Goal: Task Accomplishment & Management: Manage account settings

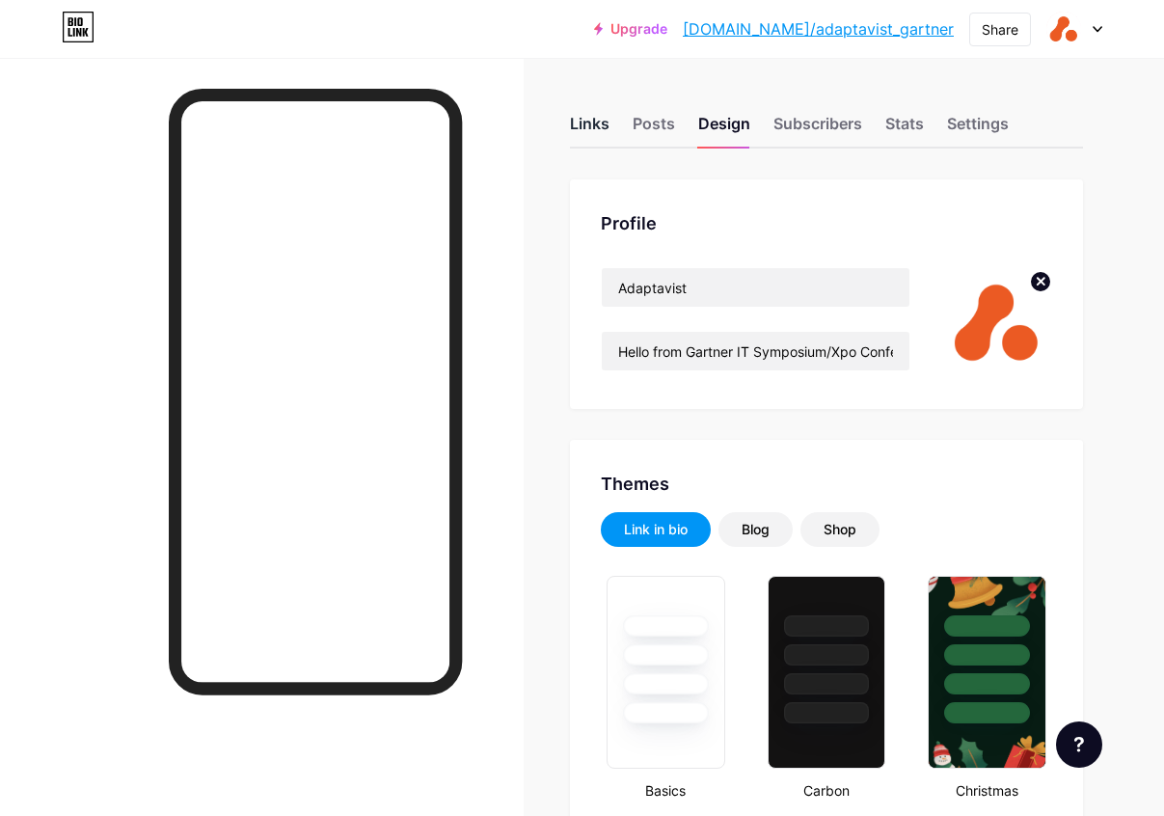
click at [597, 124] on div "Links" at bounding box center [590, 129] width 40 height 35
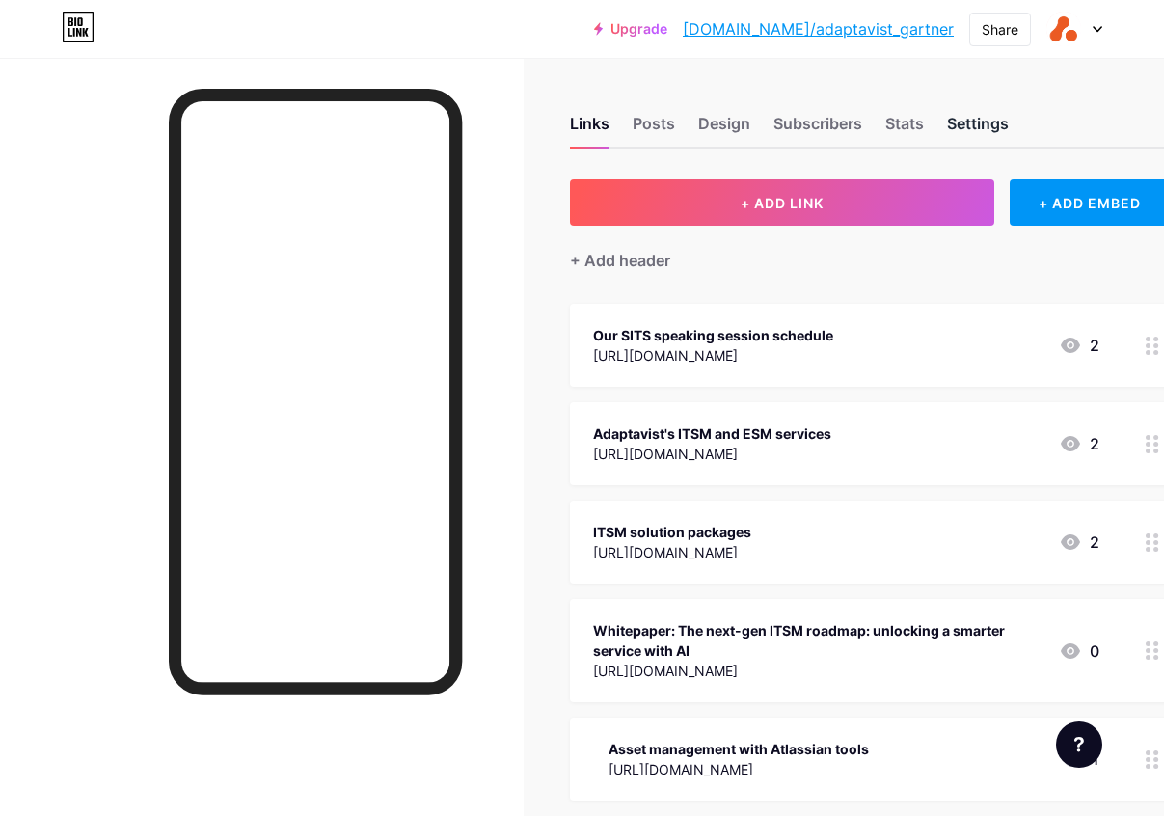
click at [958, 127] on div "Settings" at bounding box center [978, 129] width 62 height 35
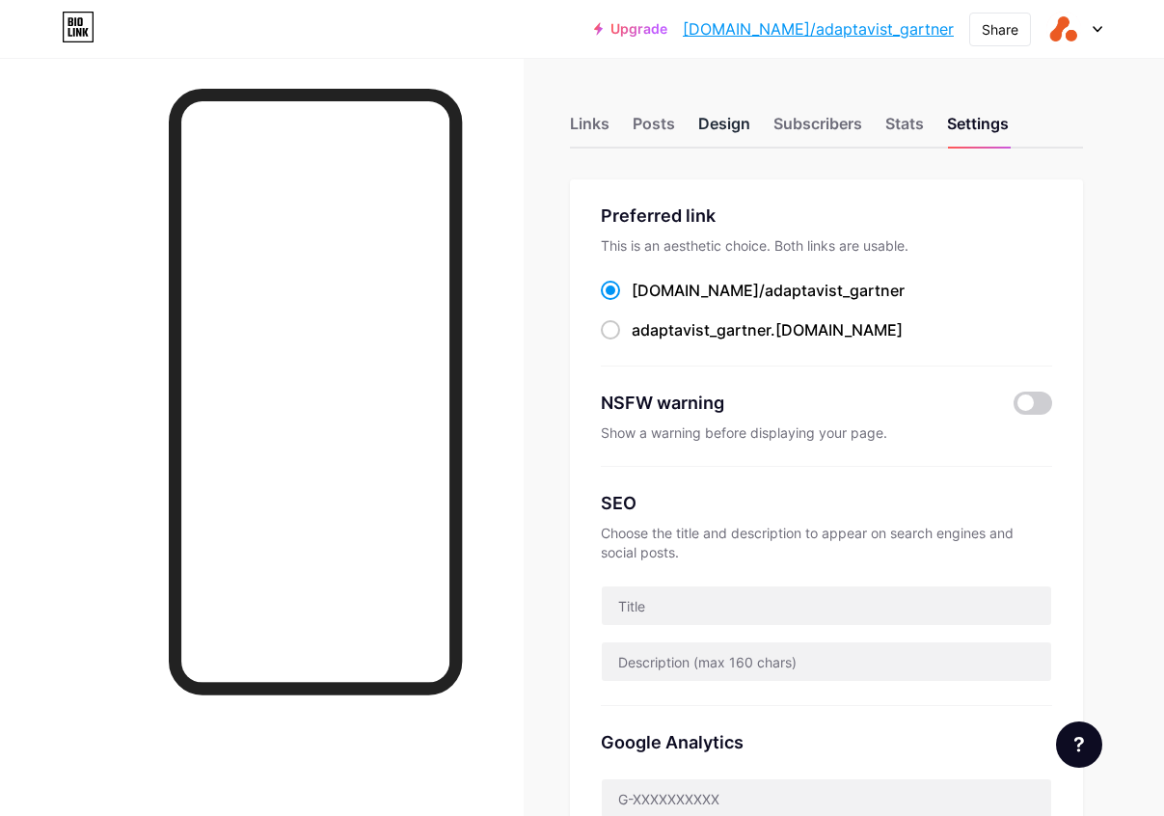
click at [734, 127] on div "Design" at bounding box center [724, 129] width 52 height 35
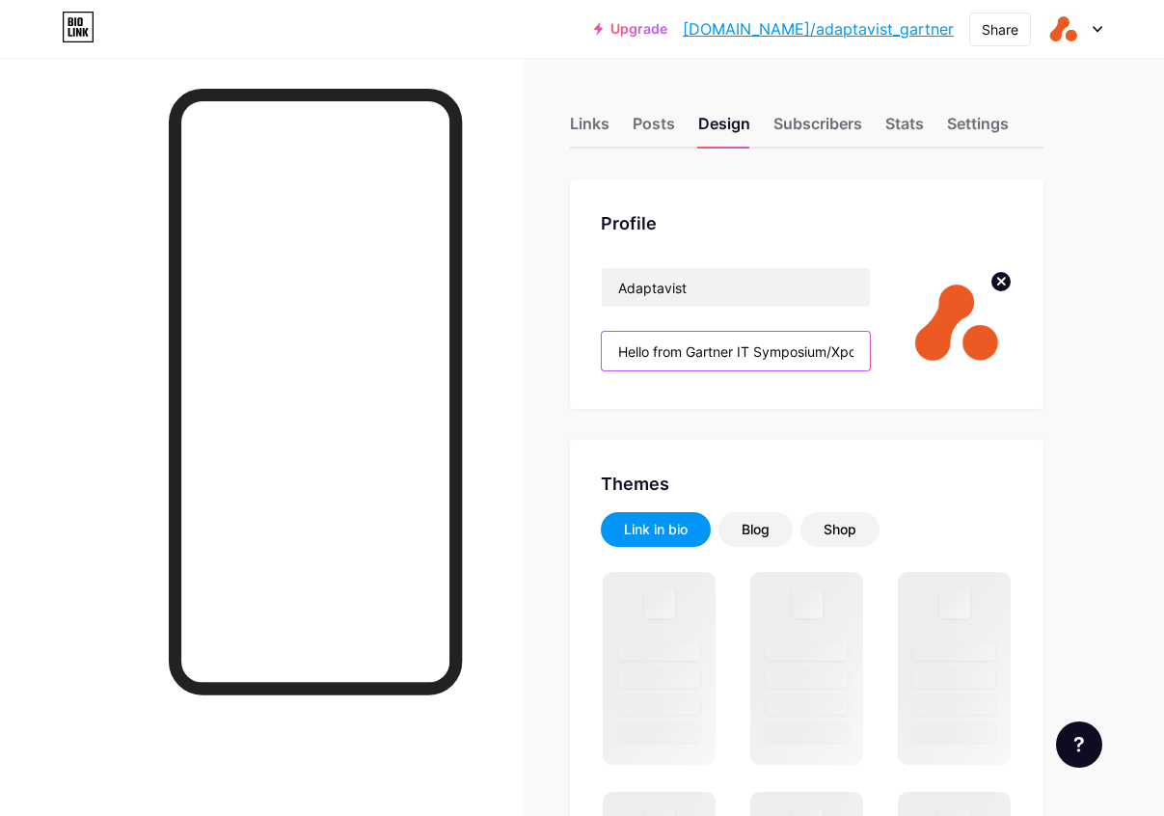
click at [792, 358] on input "Hello from Gartner IT Symposium/Xpo Conference 2025! 🌍 Trusted by 22,000+ teams…" at bounding box center [736, 351] width 268 height 39
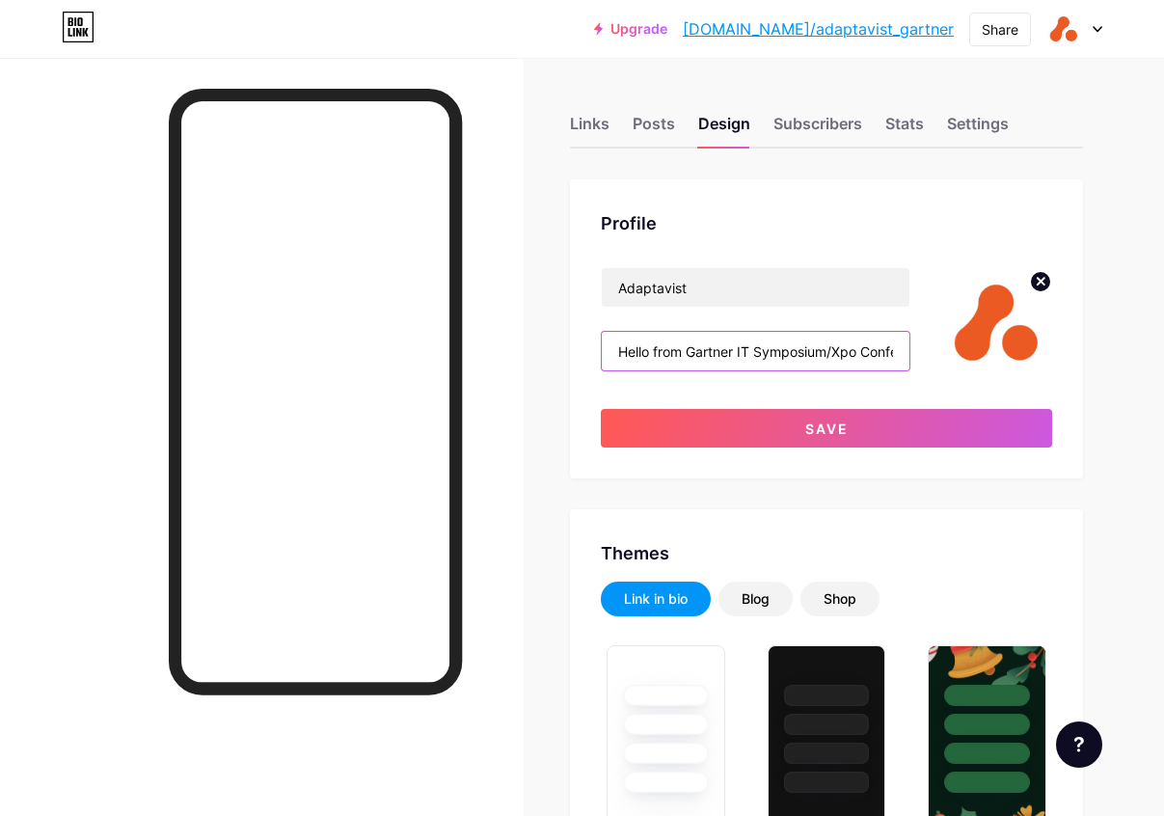
click at [619, 352] on input "Hello from Gartner IT Symposium/Xpo Conference 2025! 🌍 Trusted by 22,000+ teams…" at bounding box center [756, 351] width 308 height 39
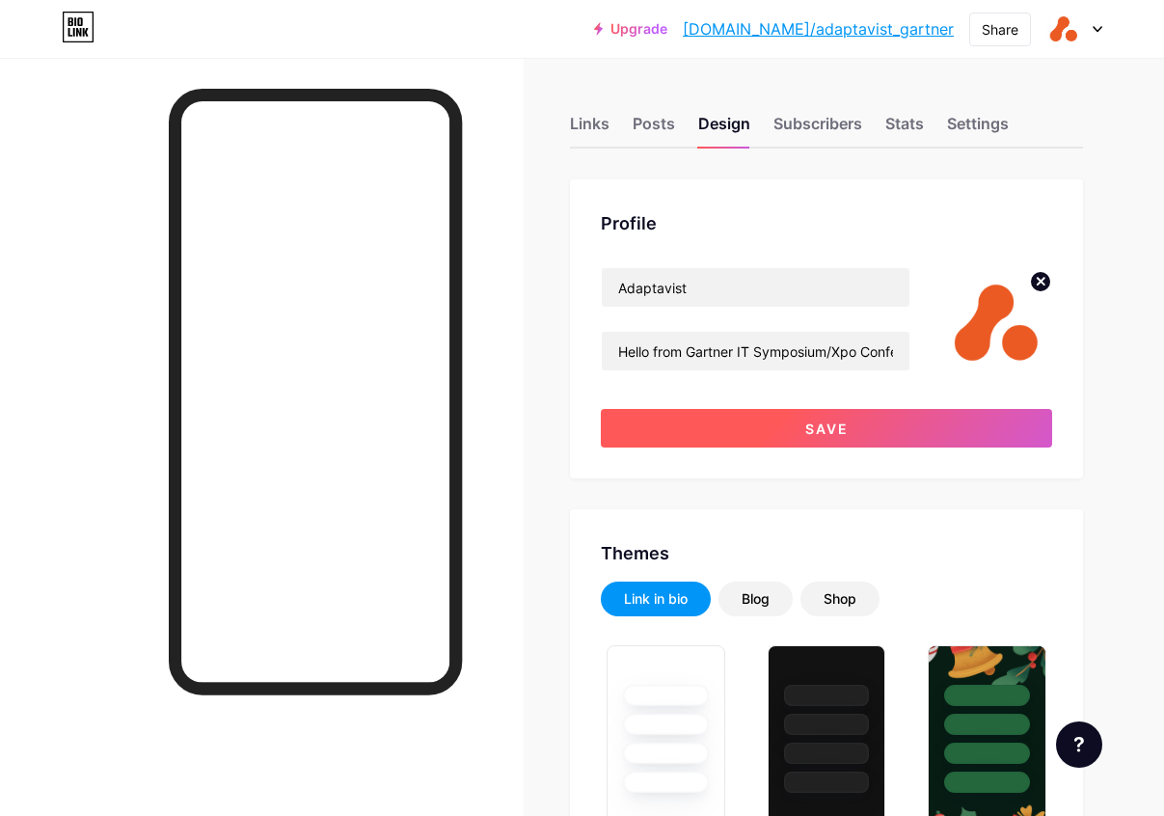
click at [709, 433] on button "Save" at bounding box center [826, 428] width 451 height 39
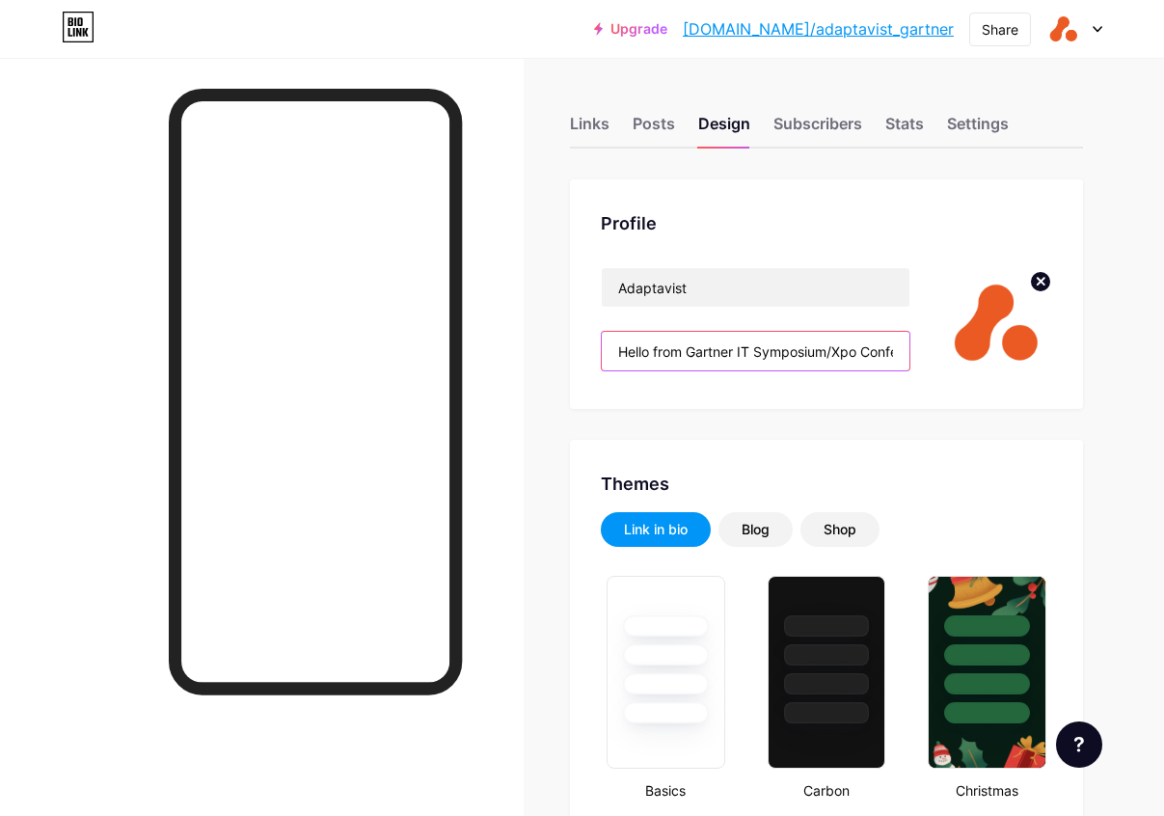
click at [879, 353] on input "Hello from Gartner IT Symposium/Xpo Conference 2025! 🌍 Trusted by 22,000+ teams…" at bounding box center [756, 351] width 308 height 39
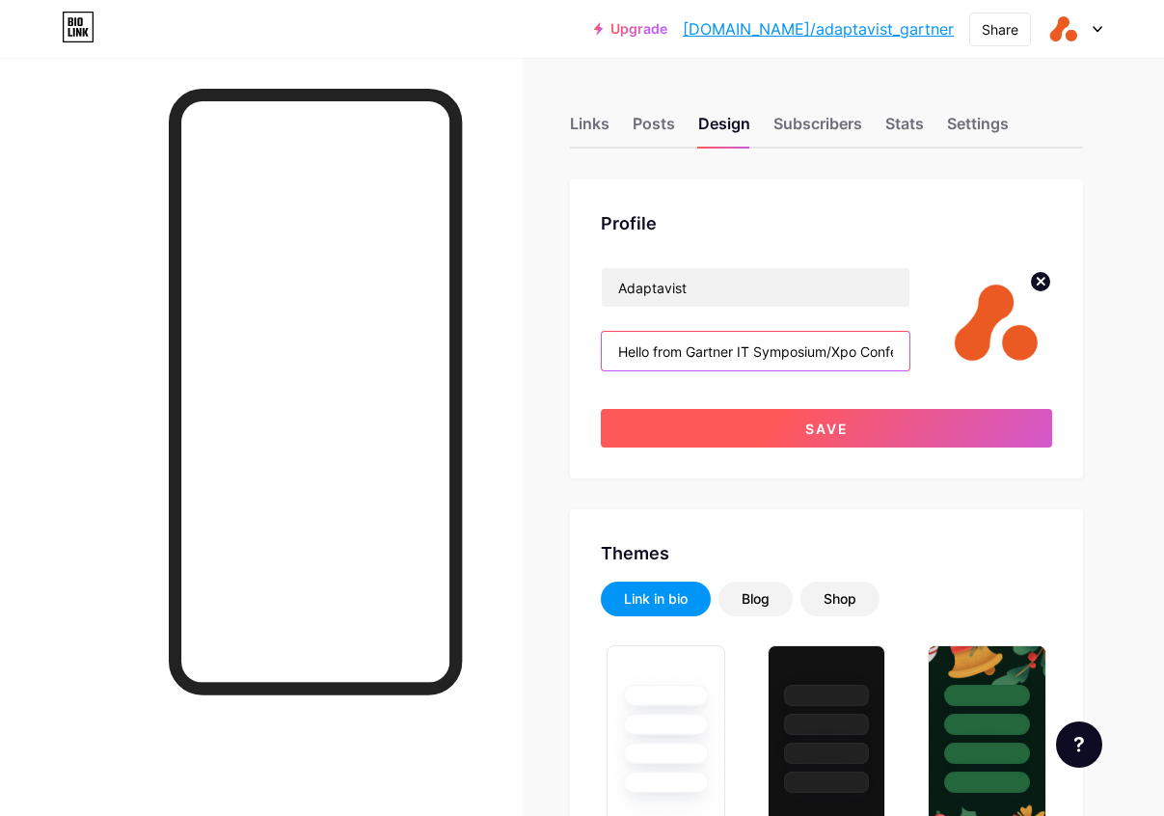
type input "Hello from Gartner IT Symposium/Xpo Conference 2025! Find out about our expert …"
click at [870, 420] on button "Save" at bounding box center [826, 428] width 451 height 39
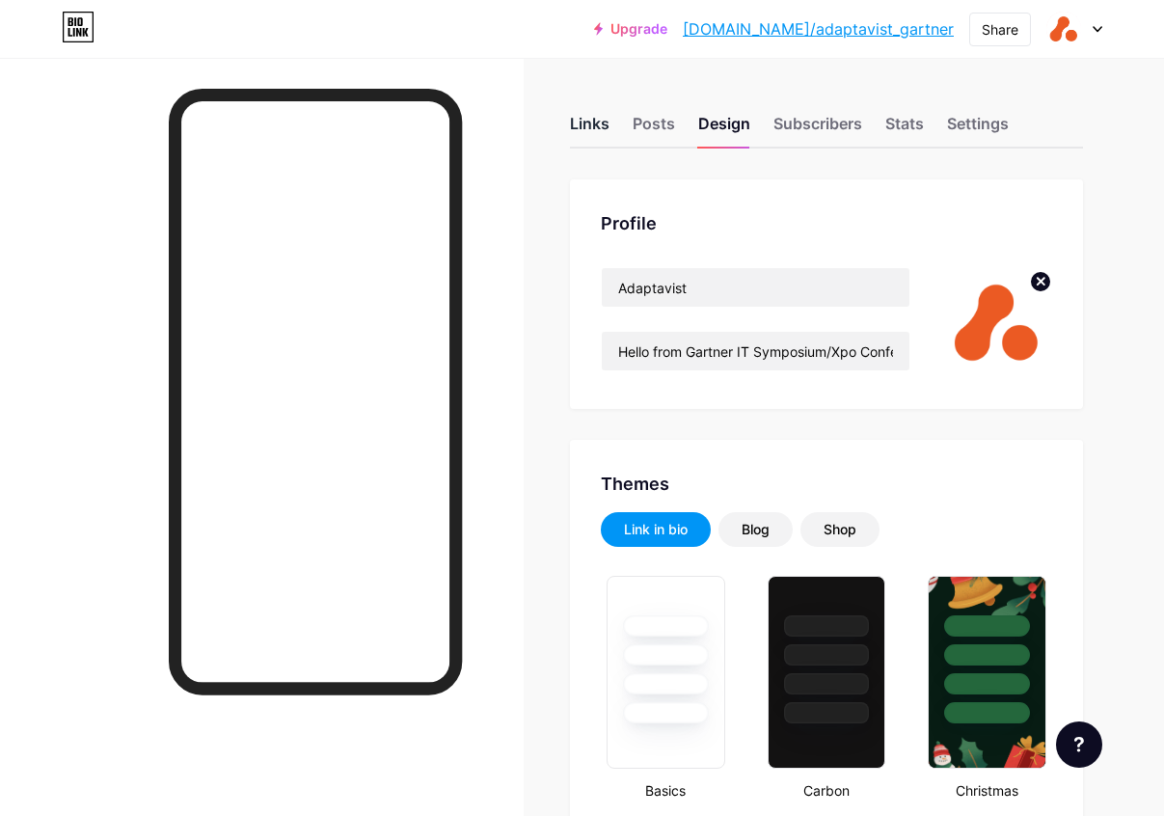
click at [582, 124] on div "Links" at bounding box center [590, 129] width 40 height 35
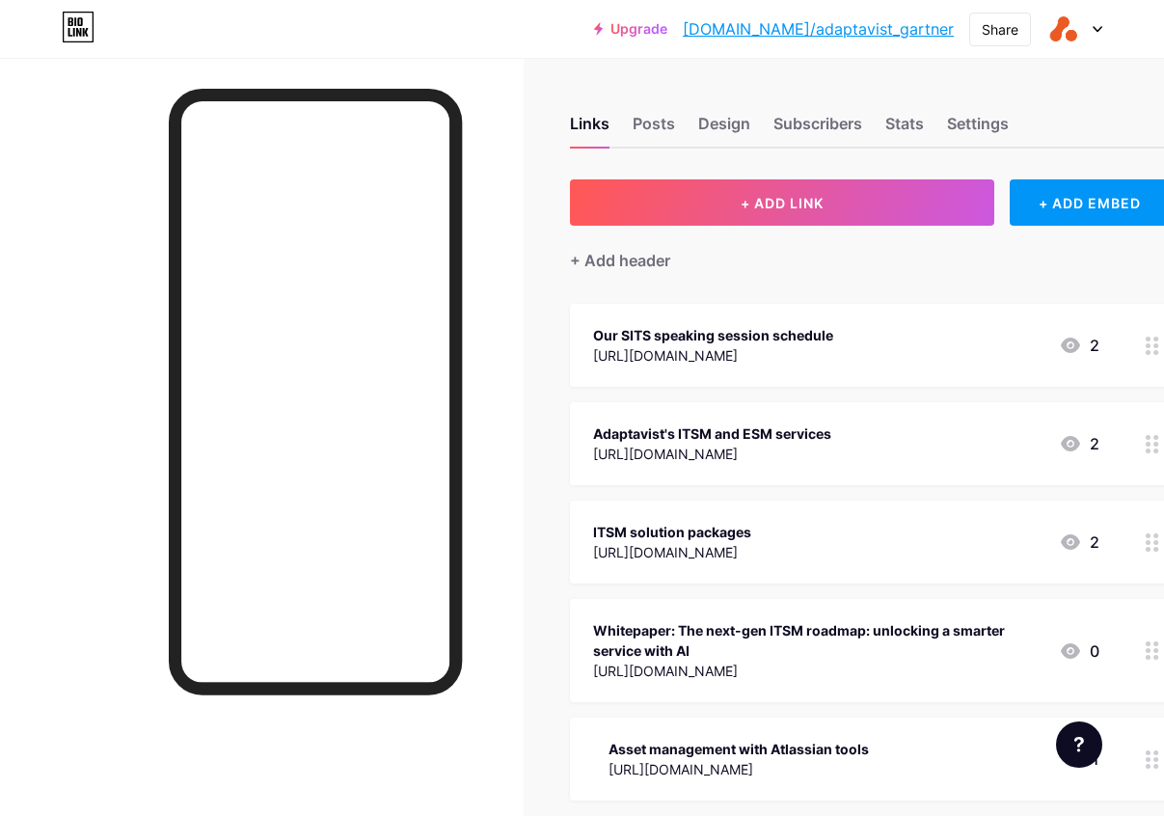
click at [722, 332] on div "Our SITS speaking session schedule" at bounding box center [713, 335] width 240 height 20
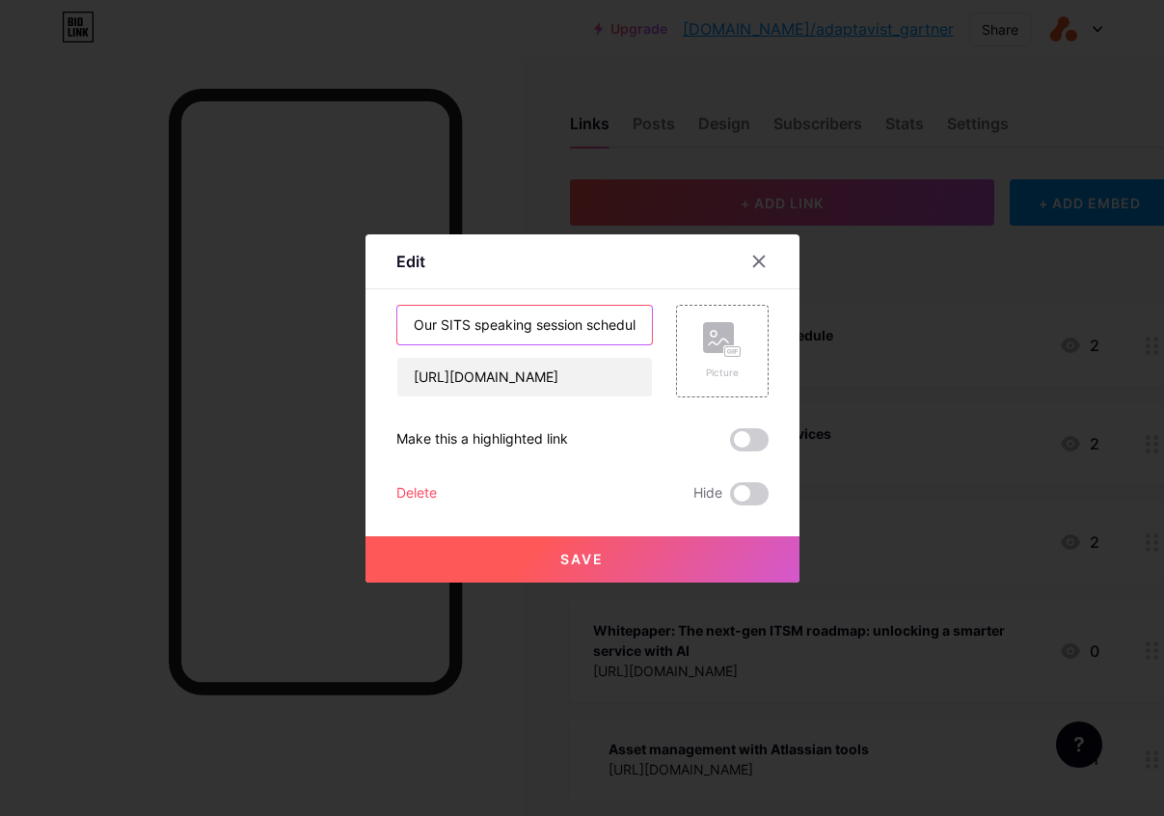
click at [522, 326] on input "Our SITS speaking session schedule" at bounding box center [524, 325] width 255 height 39
type input "Our services"
click at [541, 384] on input "[URL][DOMAIN_NAME]" at bounding box center [524, 377] width 255 height 39
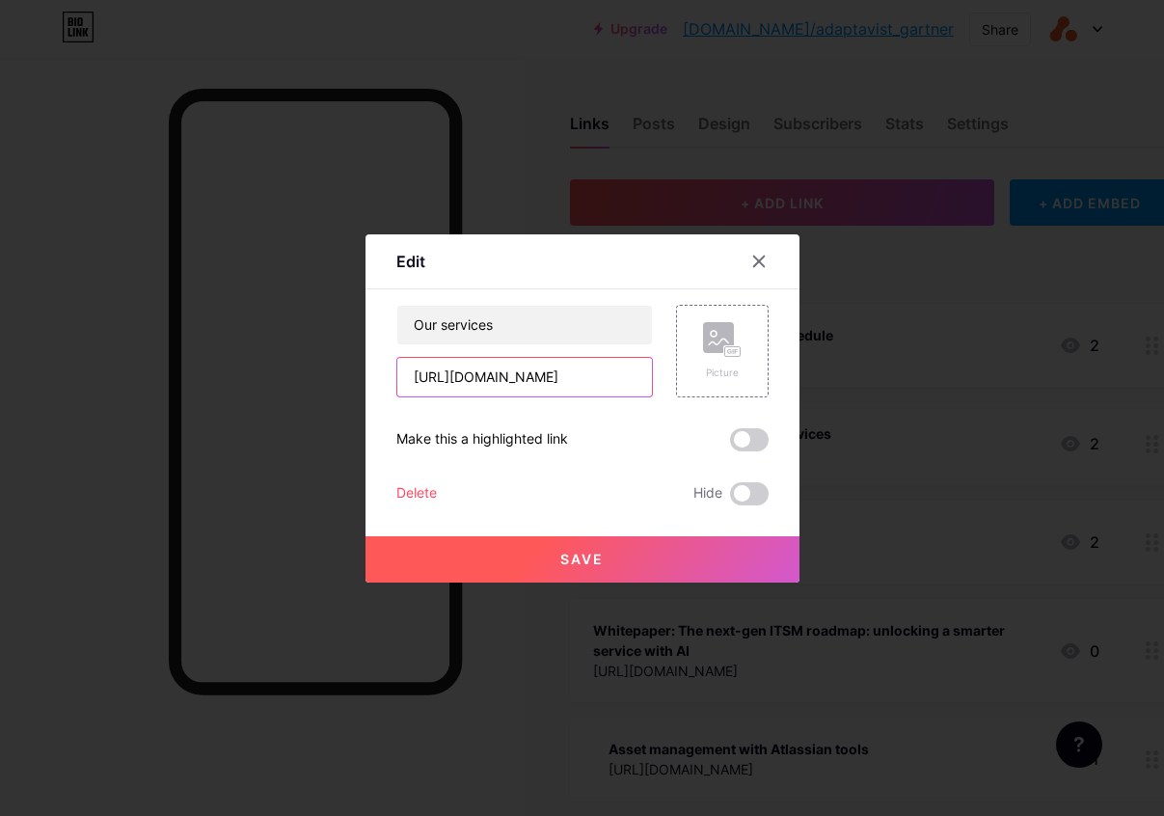
click at [541, 384] on input "[URL][DOMAIN_NAME]" at bounding box center [524, 377] width 255 height 39
click at [667, 559] on button "Save" at bounding box center [583, 559] width 434 height 46
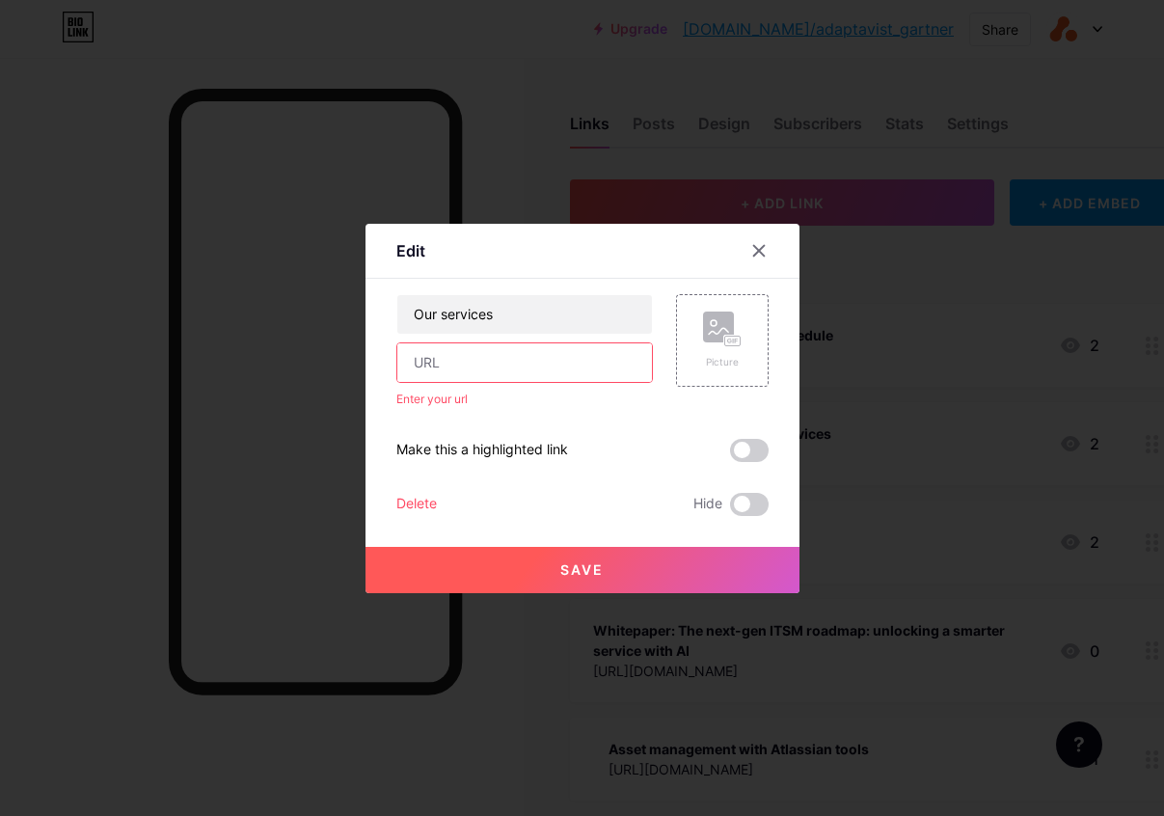
click at [487, 361] on input "text" at bounding box center [524, 362] width 255 height 39
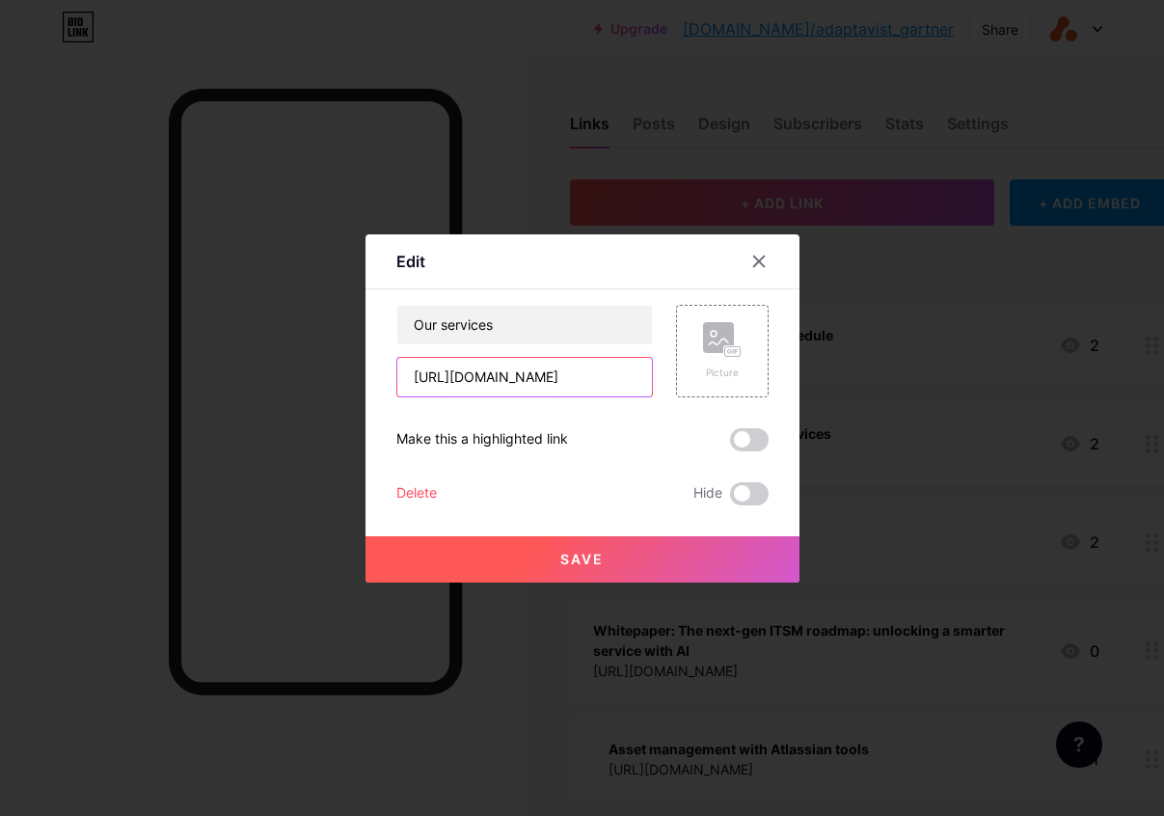
type input "[URL][DOMAIN_NAME]"
click at [670, 566] on button "Save" at bounding box center [583, 559] width 434 height 46
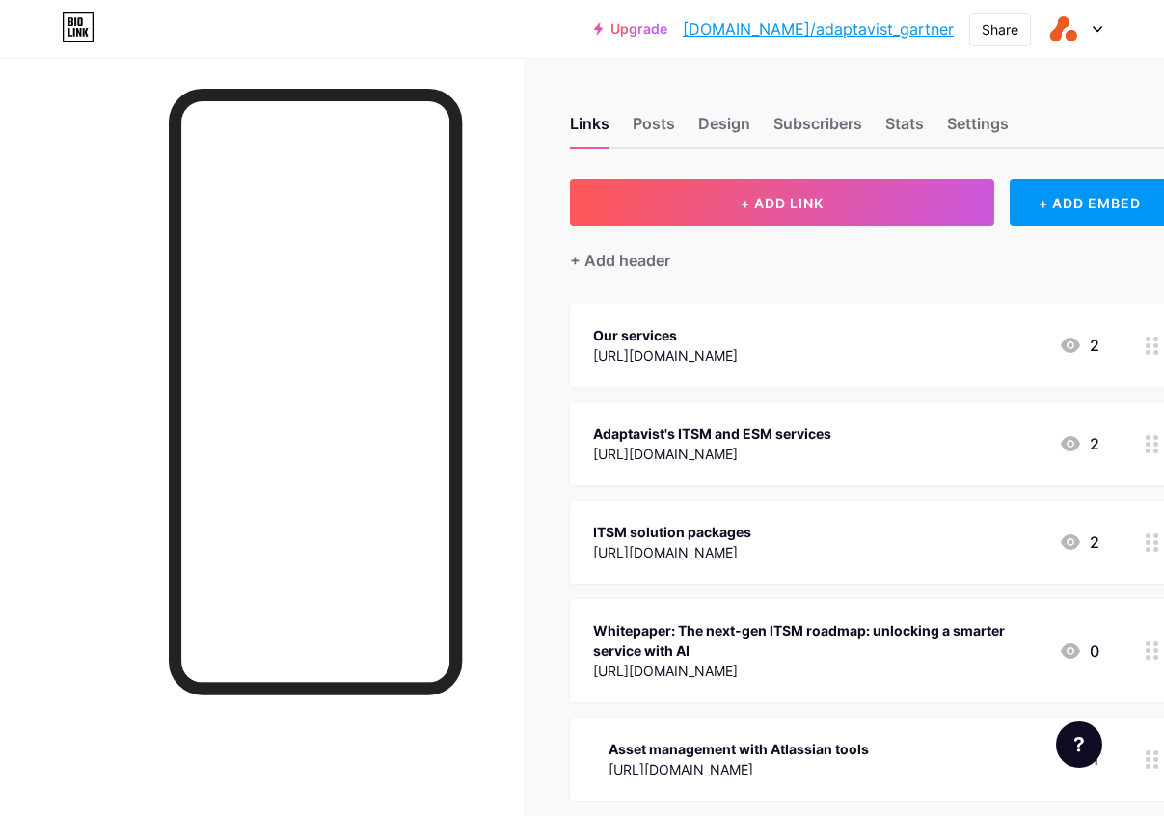
click at [697, 435] on div "Adaptavist's ITSM and ESM services" at bounding box center [712, 433] width 238 height 20
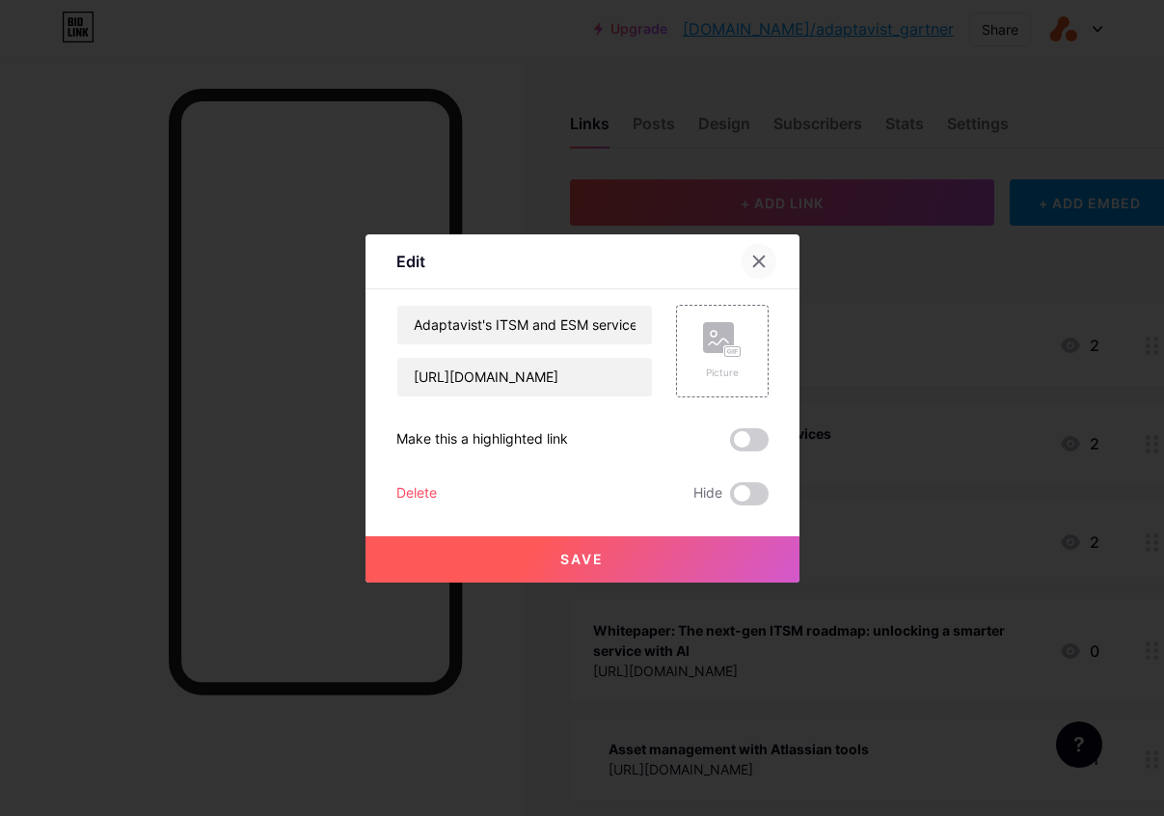
click at [762, 263] on icon at bounding box center [758, 261] width 11 height 11
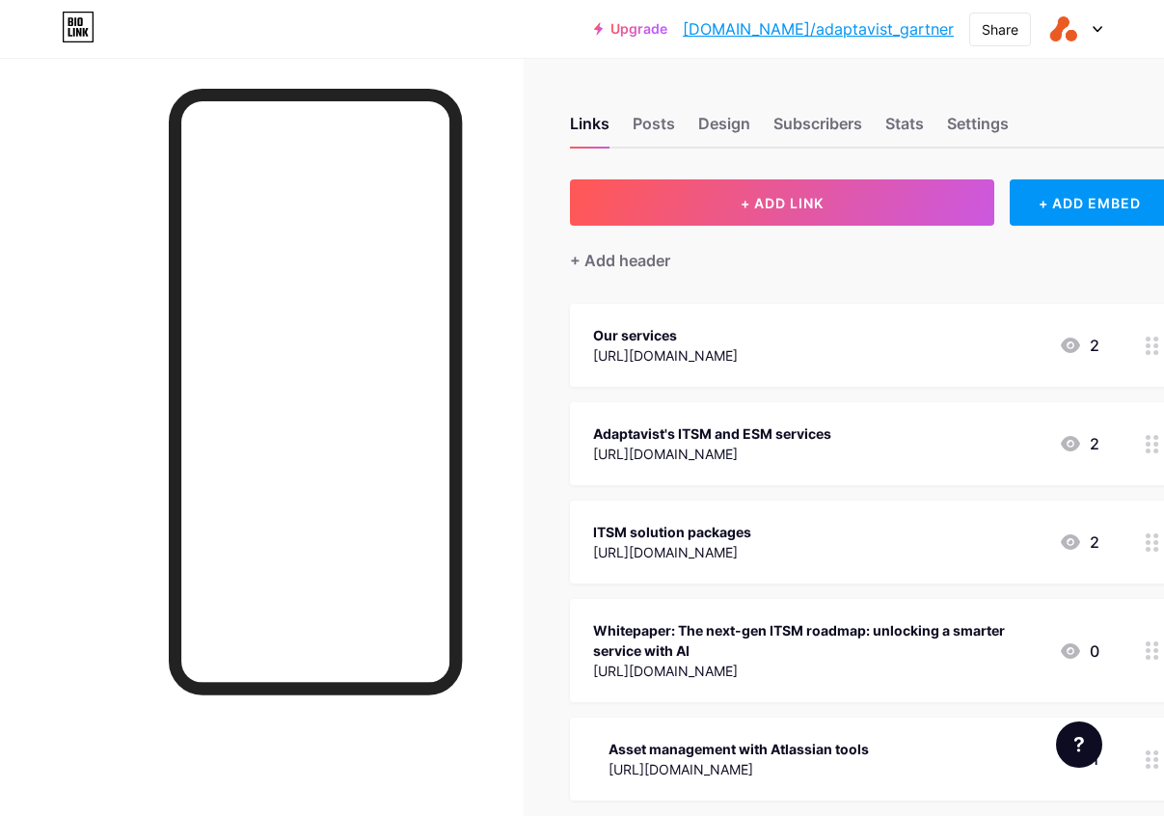
click at [708, 434] on div "Adaptavist's ITSM and ESM services" at bounding box center [712, 433] width 238 height 20
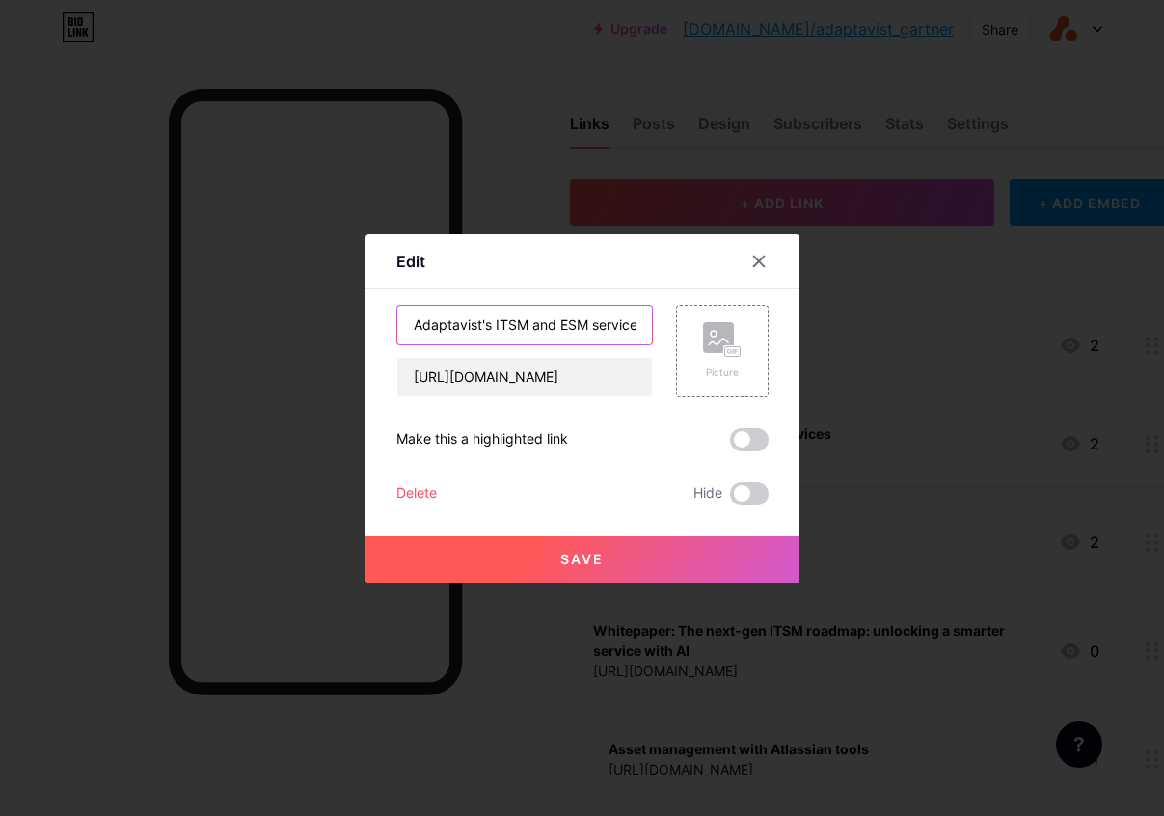
click at [509, 324] on input "Adaptavist's ITSM and ESM services" at bounding box center [524, 325] width 255 height 39
type input "Book a meeting with our experts"
click at [621, 552] on button "Save" at bounding box center [583, 559] width 434 height 46
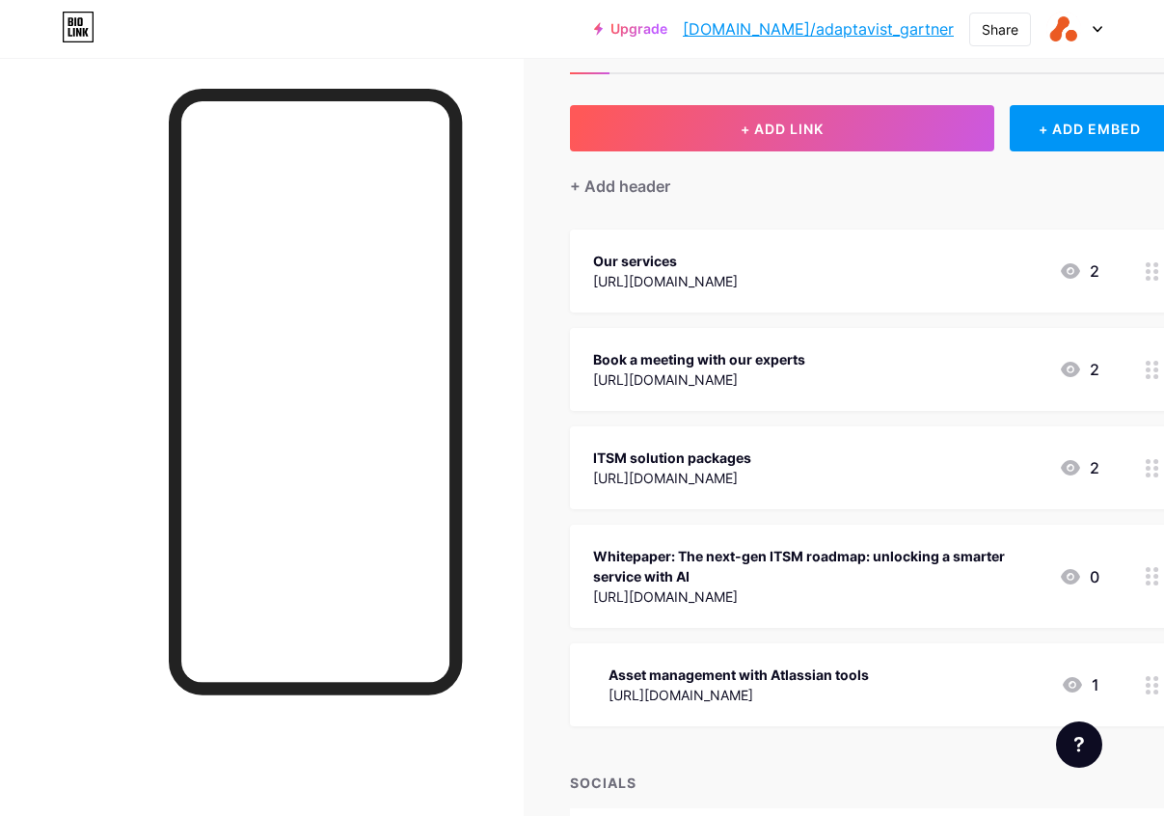
scroll to position [90, 0]
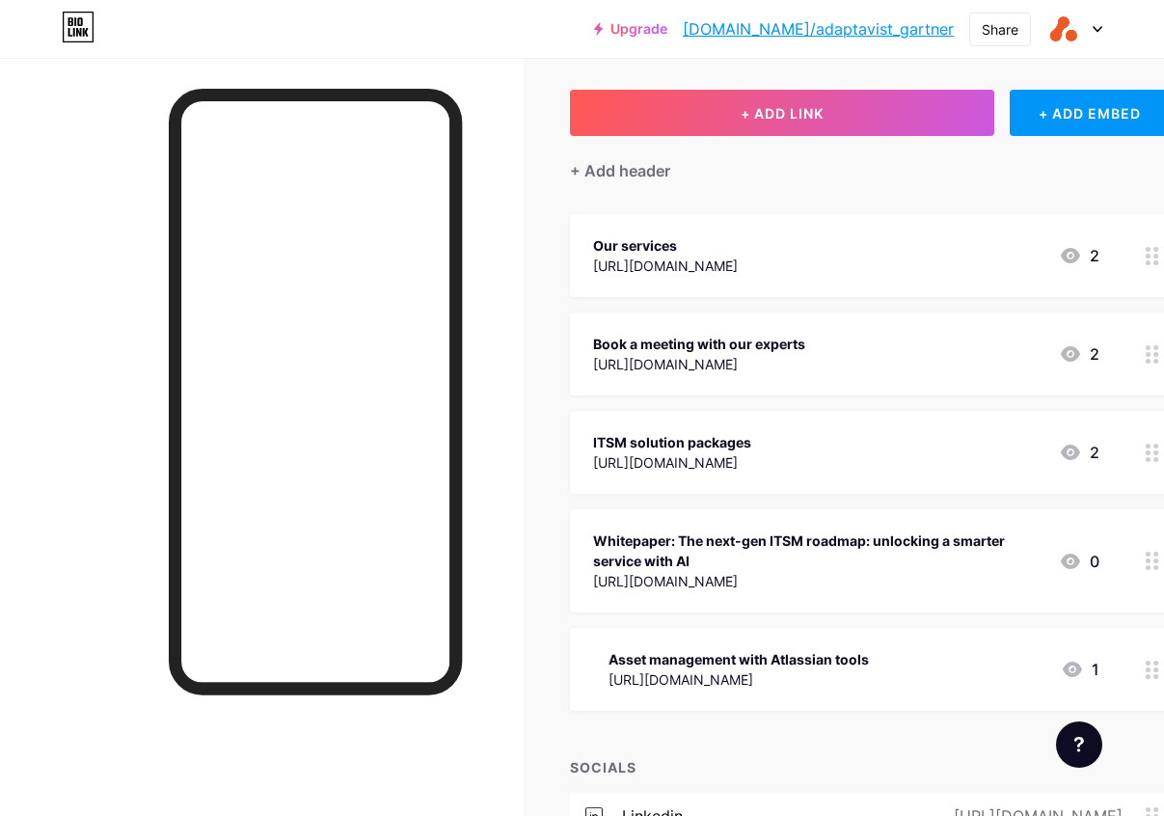
click at [728, 434] on div "ITSM solution packages" at bounding box center [672, 442] width 158 height 20
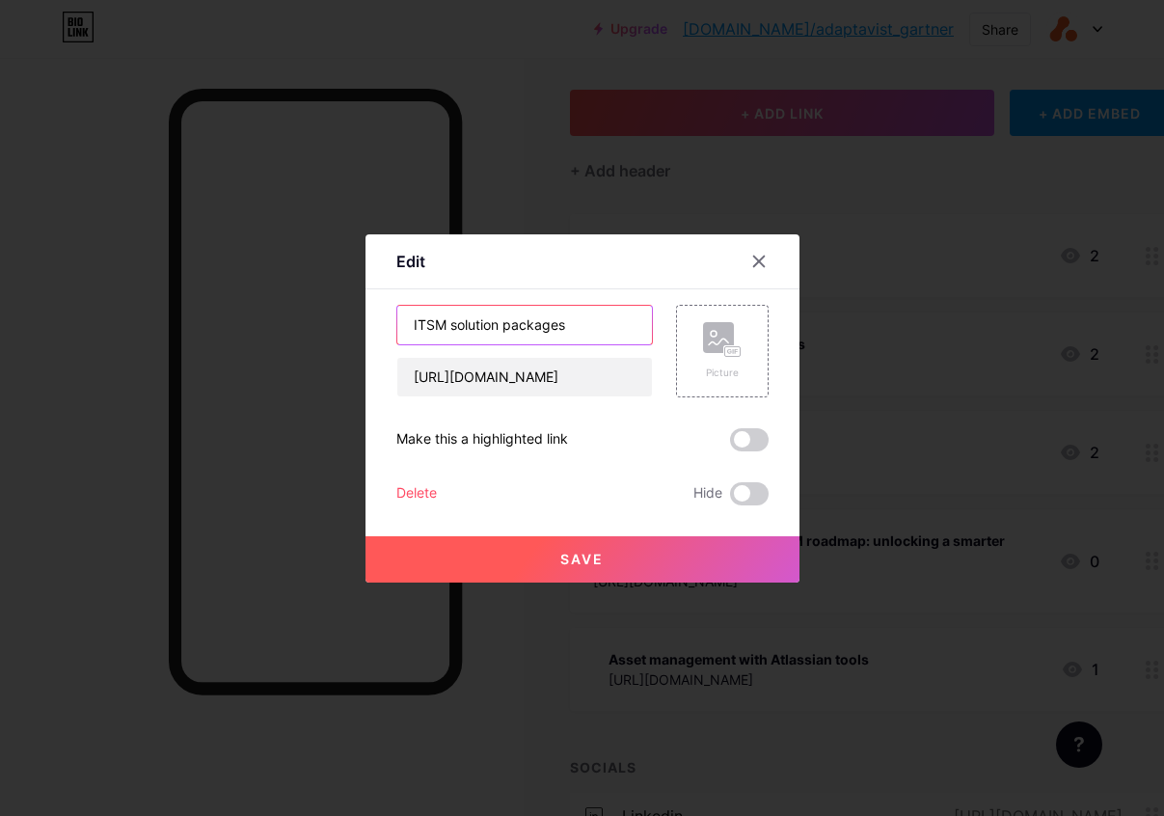
click at [486, 327] on input "ITSM solution packages" at bounding box center [524, 325] width 255 height 39
type input "W"
click at [480, 328] on input "Report: From" at bounding box center [524, 325] width 255 height 39
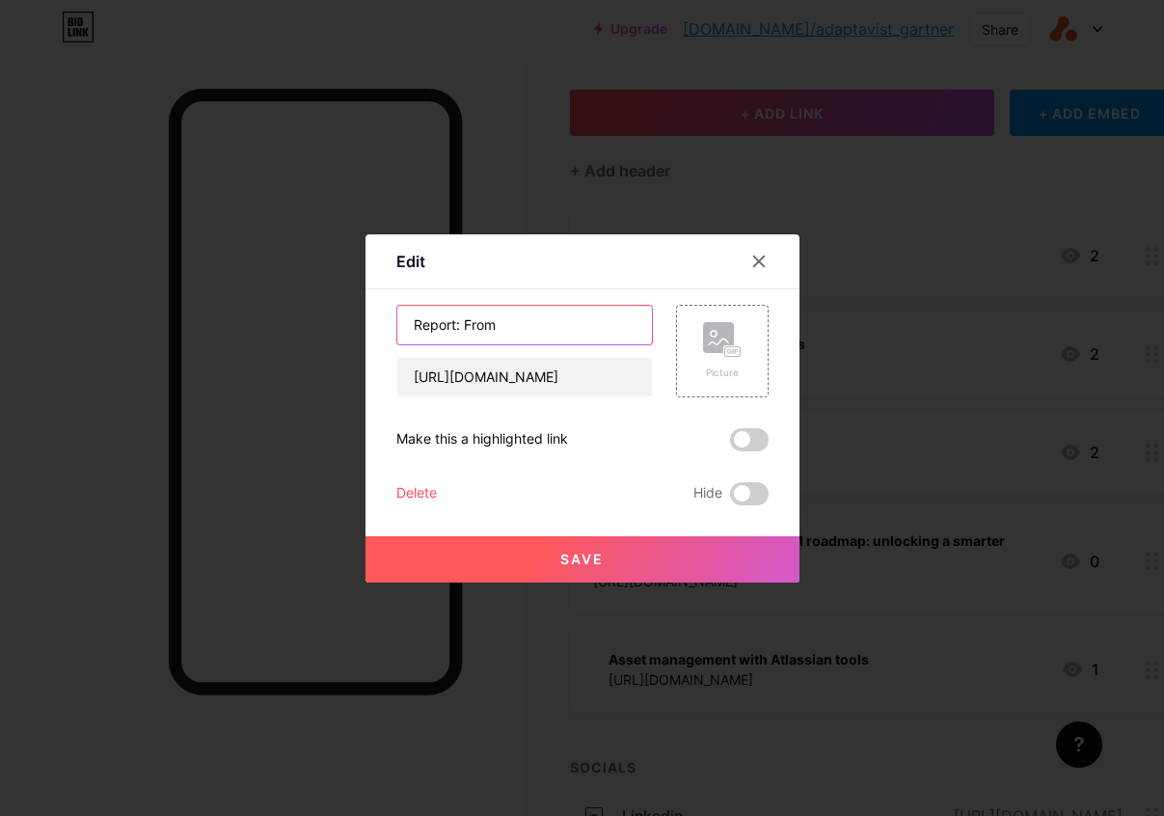
click at [480, 328] on input "Report: From" at bounding box center [524, 325] width 255 height 39
paste input "Technostress to Technojoy: Understanding the Human Cost of Digital Transformati…"
drag, startPoint x: 528, startPoint y: 326, endPoint x: 664, endPoint y: 328, distance: 136.0
click at [664, 328] on div "Report: From Technostress to Technojoy: Understanding the Human Cost of Digital…" at bounding box center [582, 351] width 372 height 93
type input "Report: From Technostress to Technojoy: Understanding the Human Cost of Digital…"
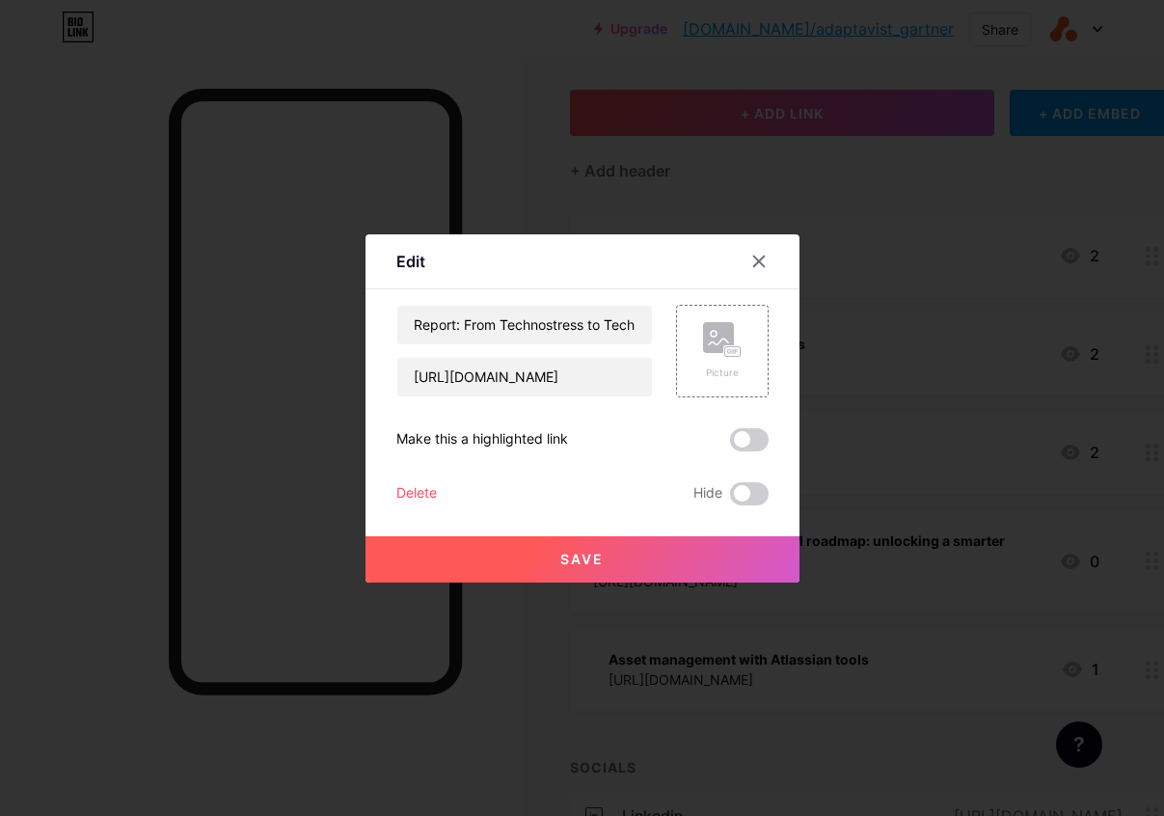
click at [578, 559] on span "Save" at bounding box center [581, 559] width 43 height 16
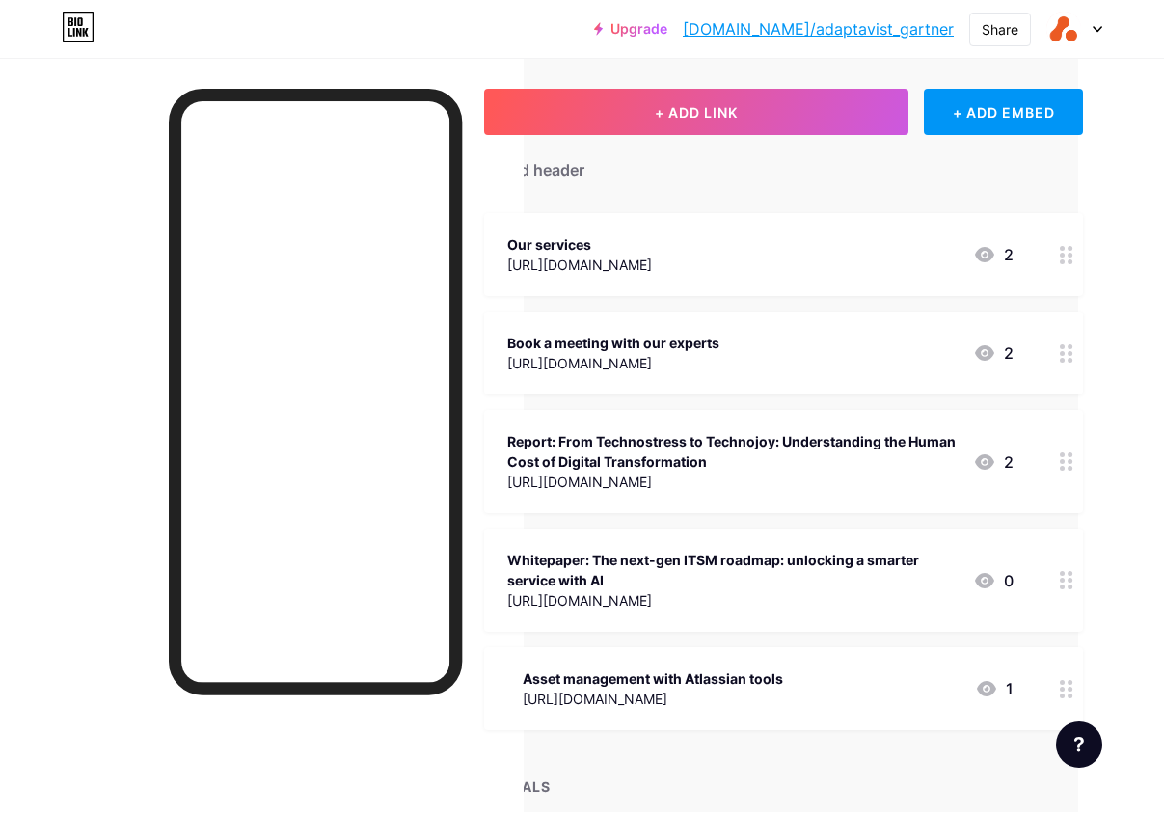
scroll to position [91, 86]
click at [1070, 585] on circle at bounding box center [1070, 587] width 5 height 5
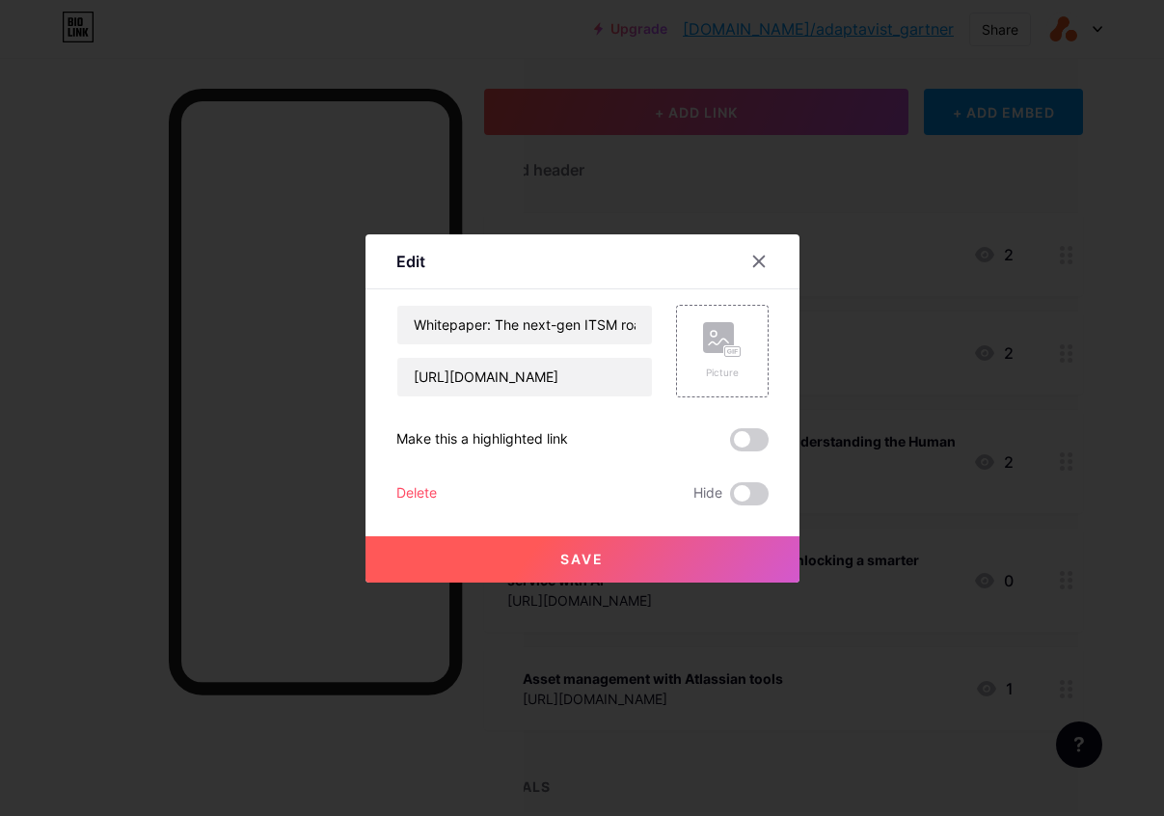
click at [428, 492] on div "Delete" at bounding box center [416, 493] width 41 height 23
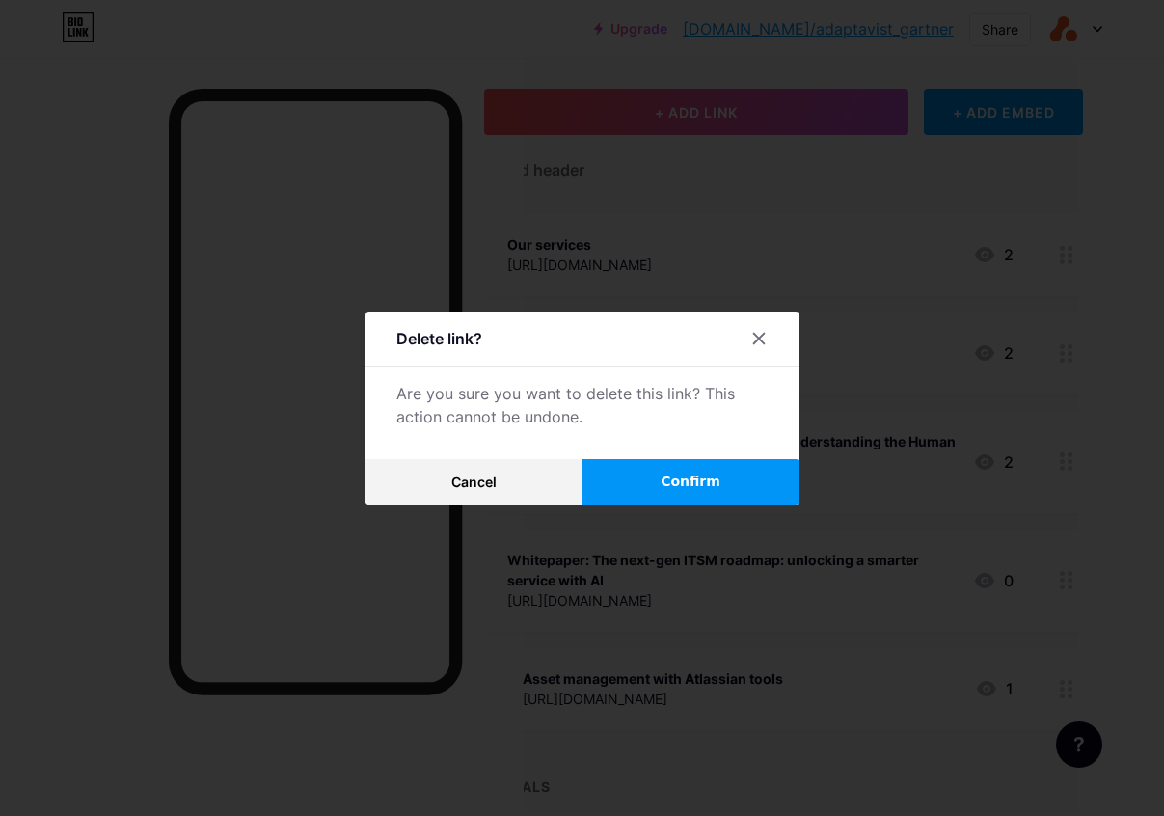
click at [652, 485] on button "Confirm" at bounding box center [691, 482] width 217 height 46
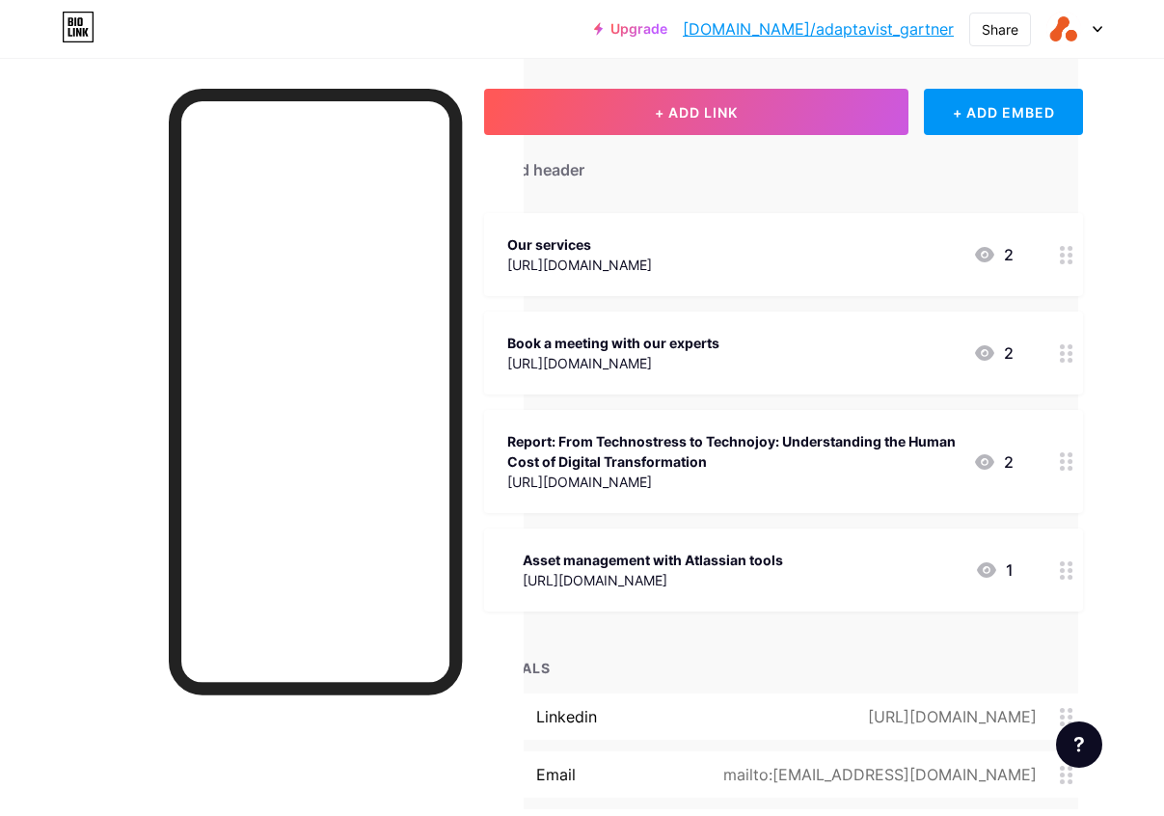
click at [1053, 568] on div at bounding box center [1066, 570] width 33 height 83
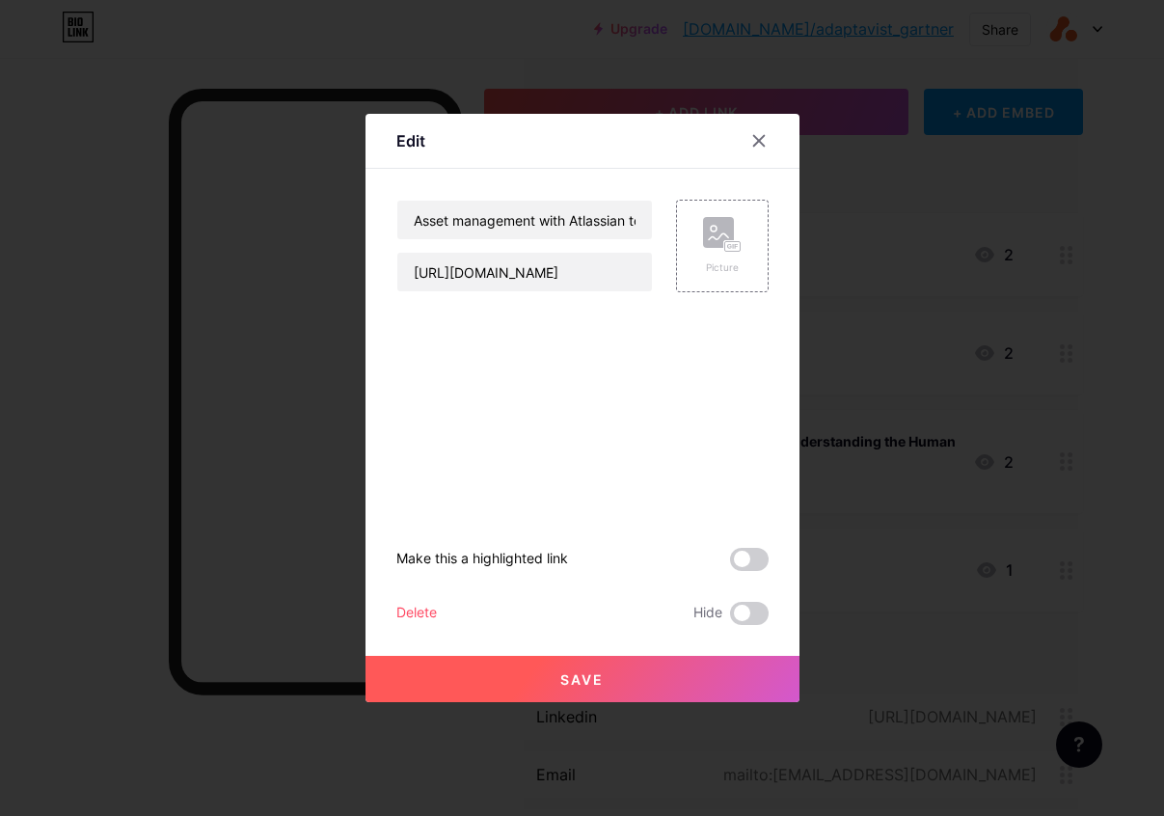
click at [539, 668] on button "Save" at bounding box center [583, 679] width 434 height 46
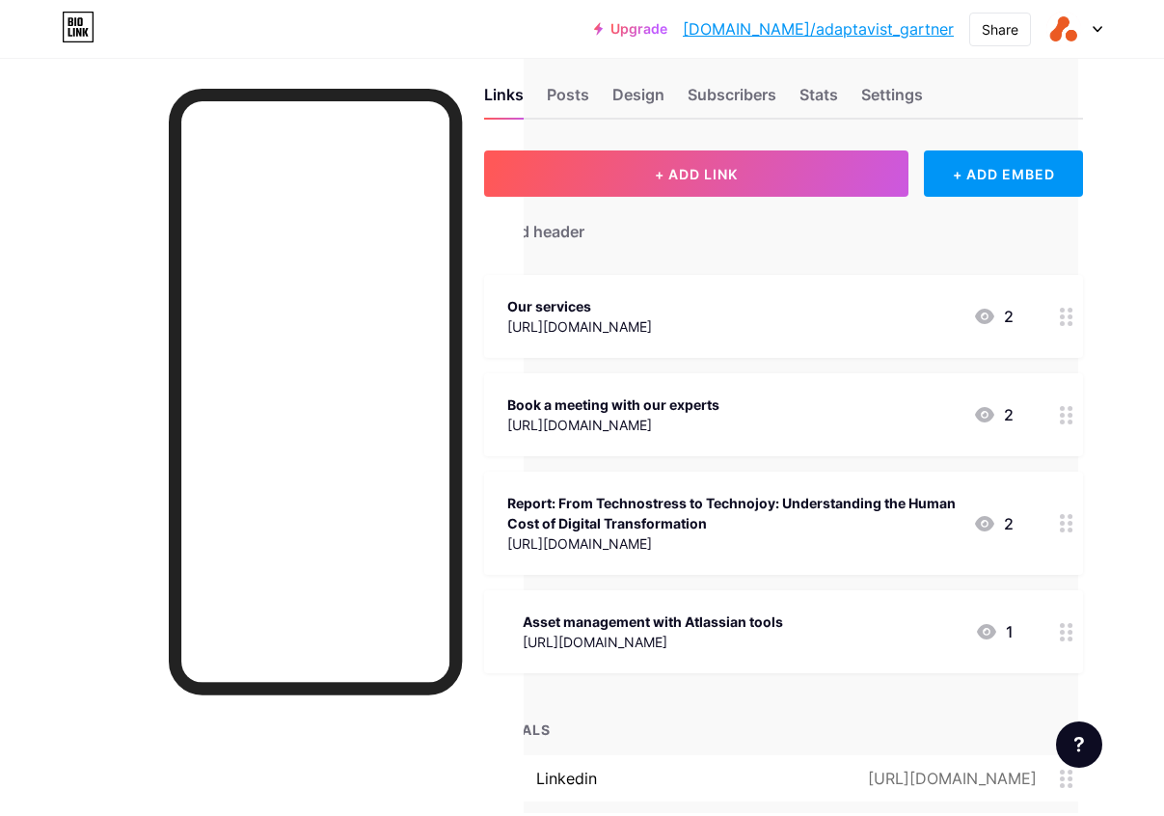
scroll to position [29, 85]
click at [592, 309] on div "Our services" at bounding box center [580, 306] width 145 height 20
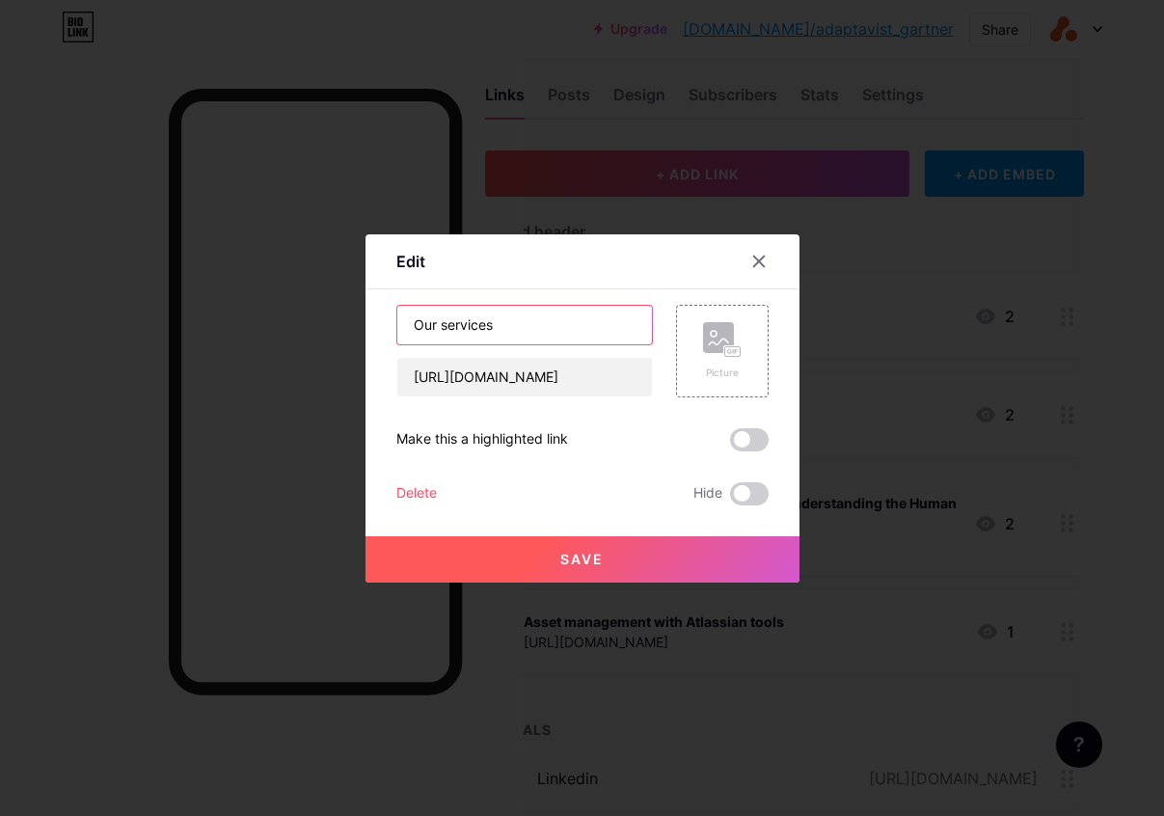
click at [532, 324] on input "Our services" at bounding box center [524, 325] width 255 height 39
type input "How we can help you"
click at [660, 571] on button "Save" at bounding box center [583, 559] width 434 height 46
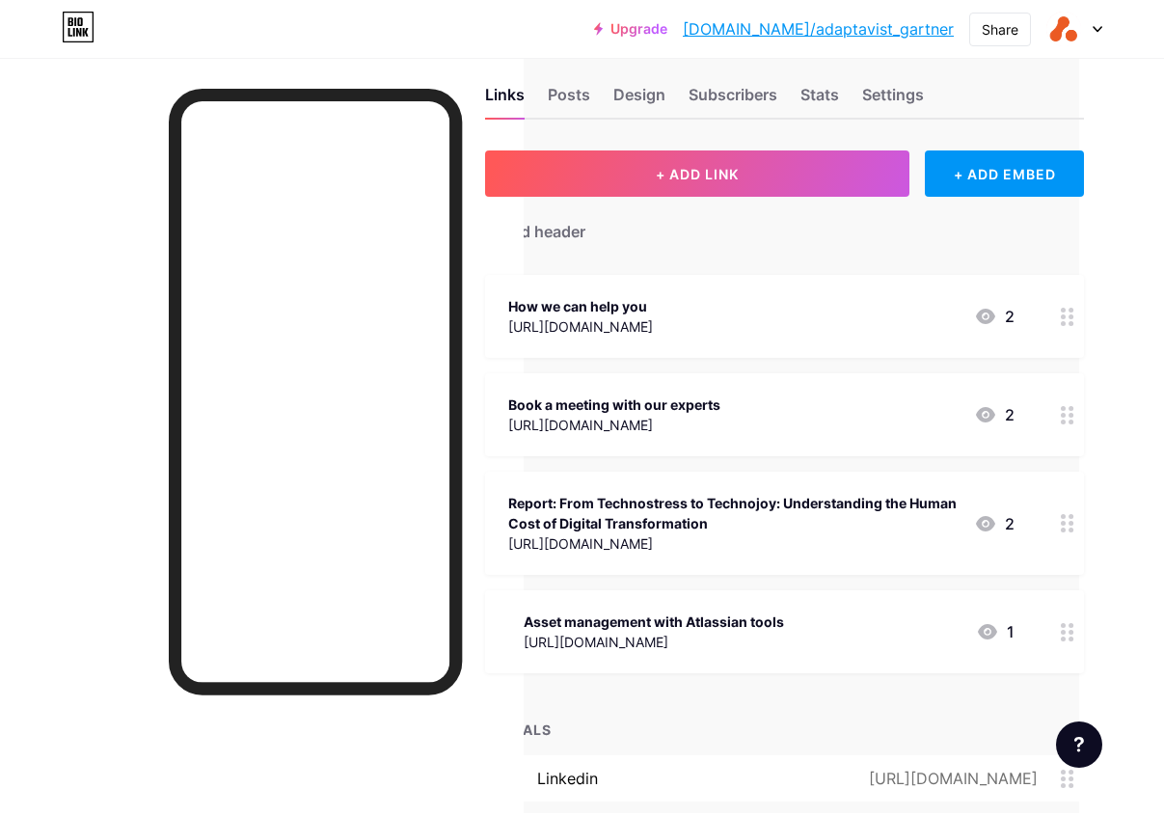
click at [653, 307] on div "How we can help you" at bounding box center [580, 306] width 145 height 20
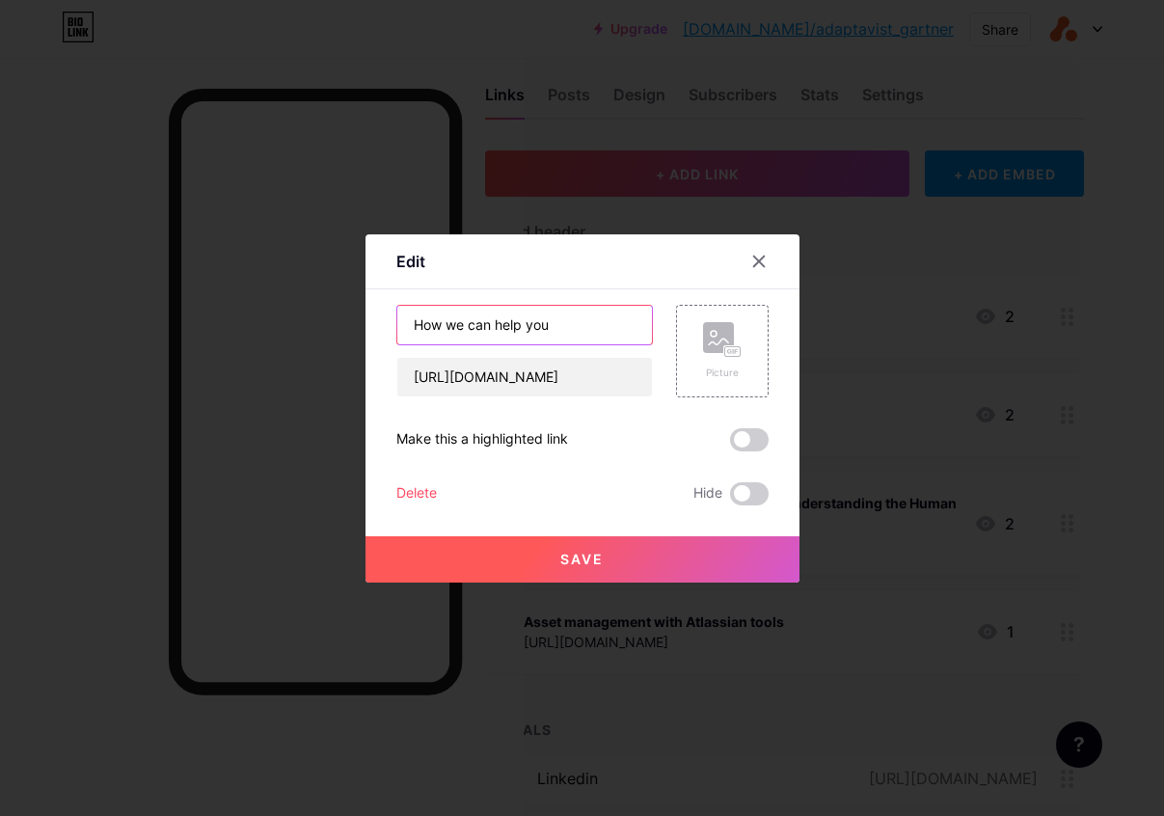
click at [517, 327] on input "How we can help you" at bounding box center [524, 325] width 255 height 39
click at [516, 327] on input "How we can help you" at bounding box center [524, 325] width 255 height 39
type input "Our services"
click at [677, 566] on button "Save" at bounding box center [583, 559] width 434 height 46
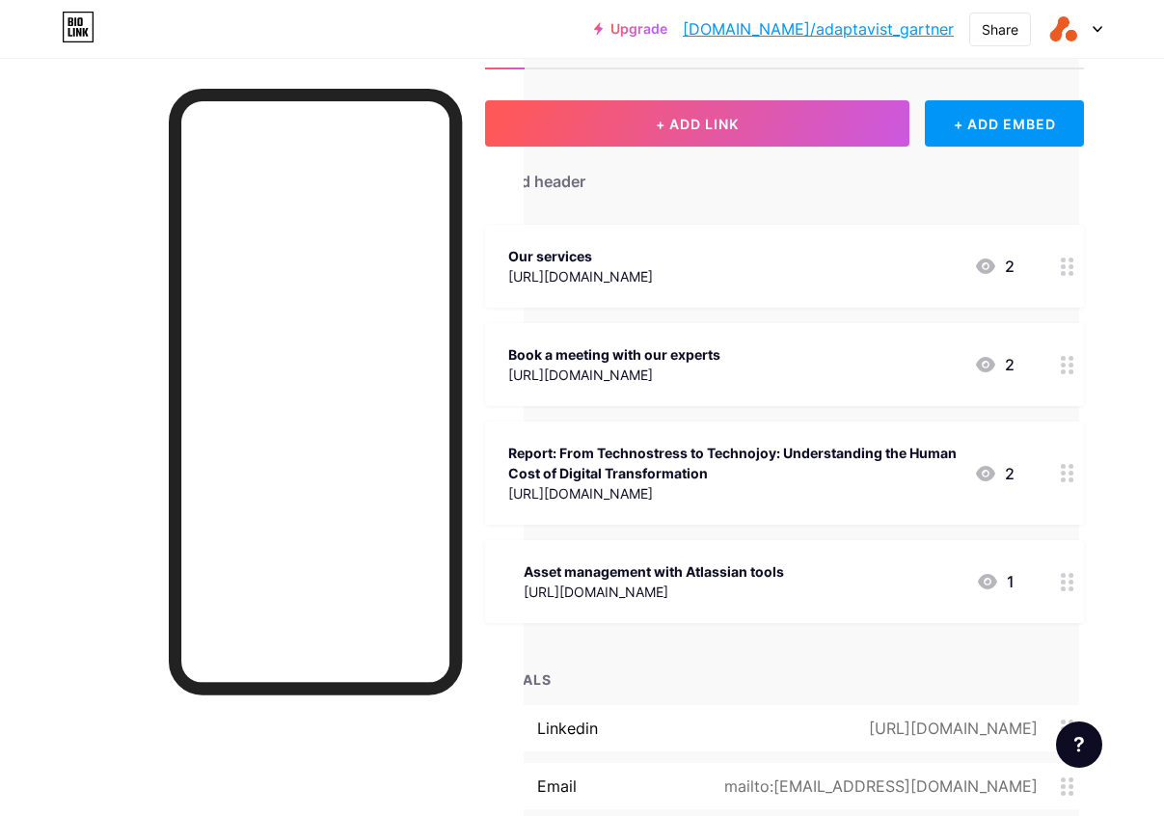
scroll to position [82, 85]
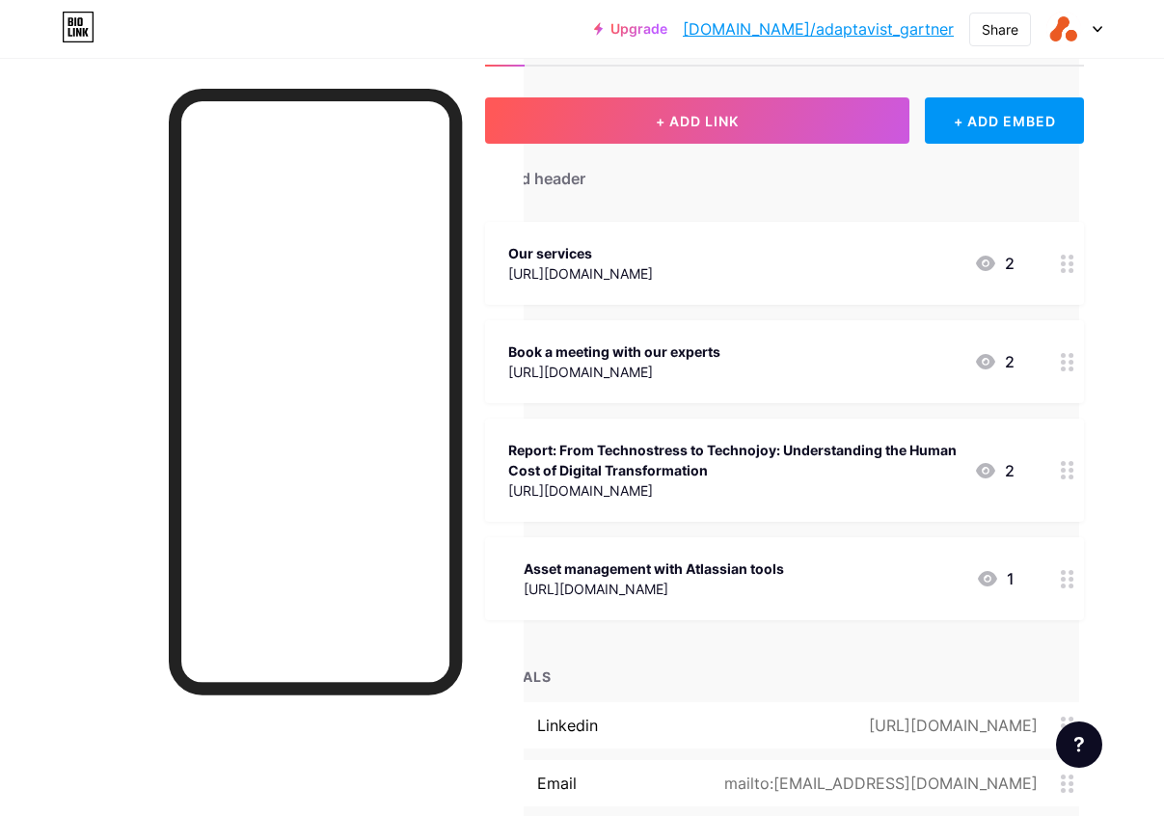
click at [1073, 574] on icon at bounding box center [1068, 579] width 14 height 18
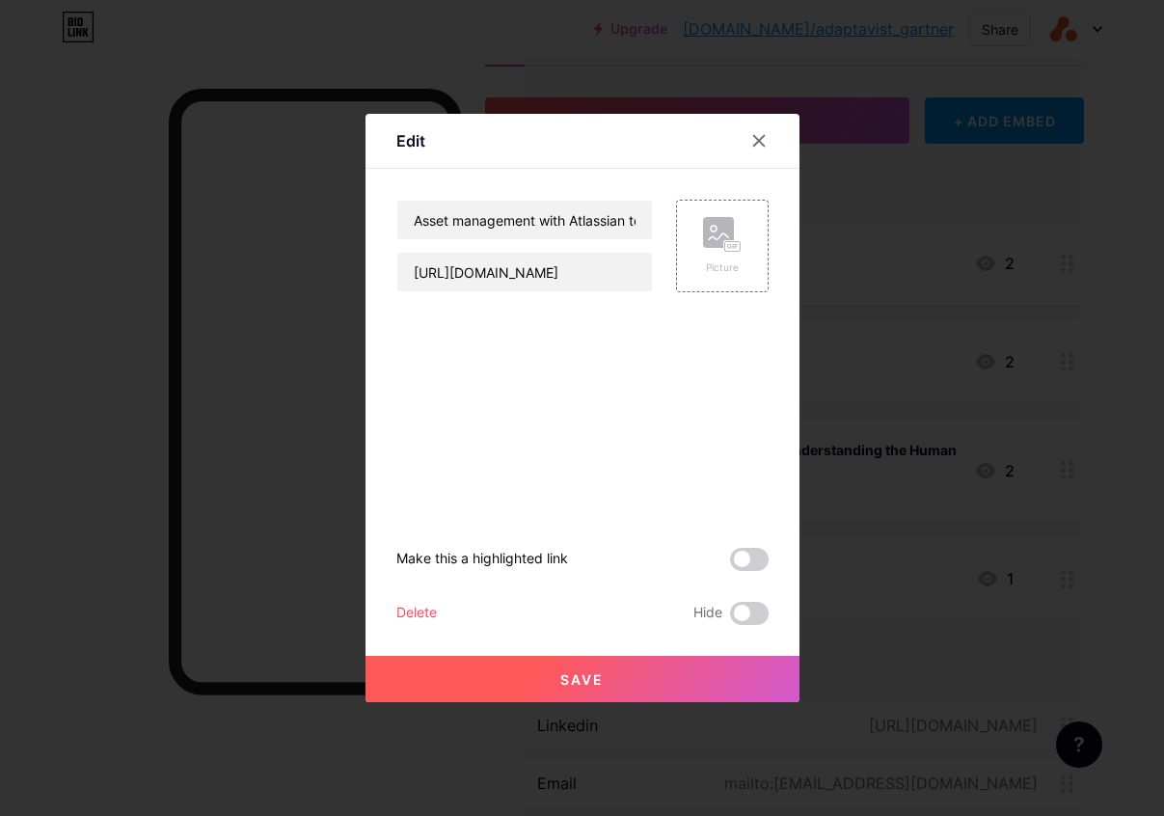
click at [409, 612] on div "Delete" at bounding box center [416, 613] width 41 height 23
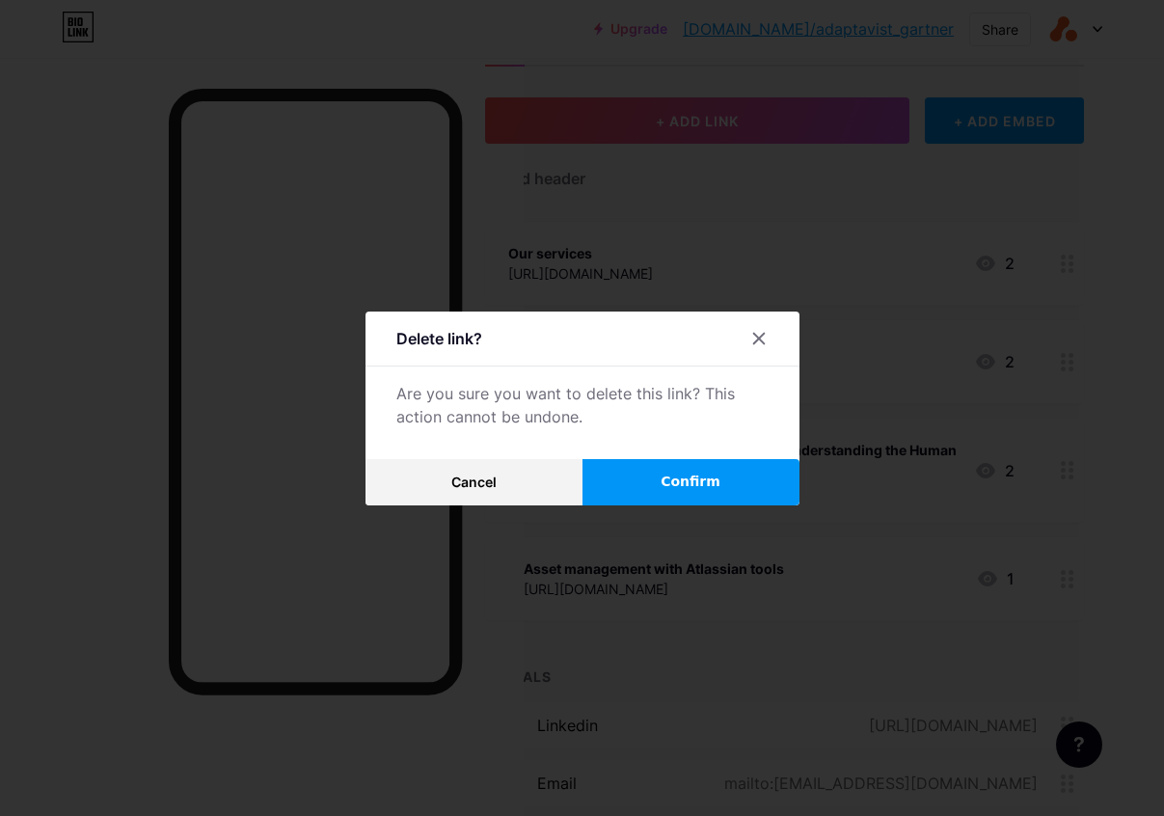
click at [736, 489] on button "Confirm" at bounding box center [691, 482] width 217 height 46
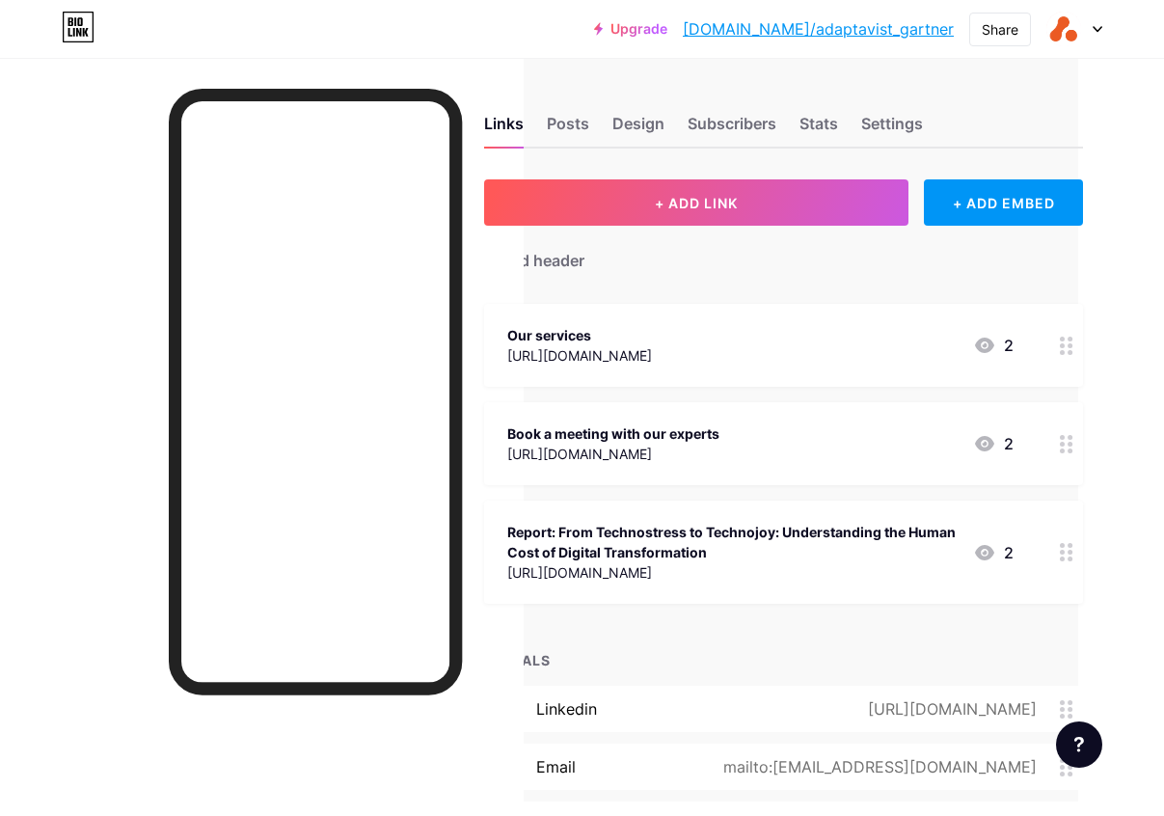
scroll to position [0, 86]
click at [100, 369] on div at bounding box center [262, 466] width 524 height 816
